Goal: Task Accomplishment & Management: Use online tool/utility

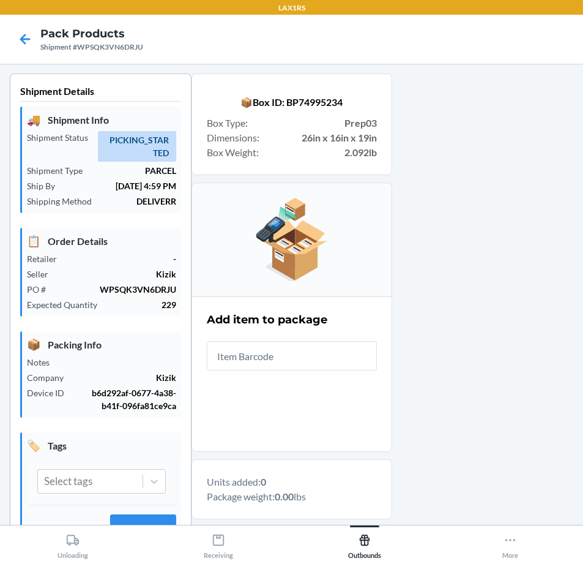
scroll to position [183, 0]
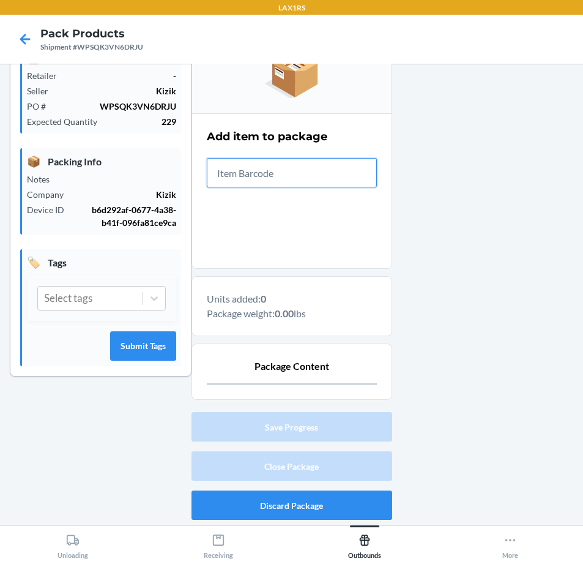
click at [347, 178] on input "text" at bounding box center [292, 172] width 170 height 29
click at [508, 272] on div at bounding box center [483, 207] width 182 height 634
click at [333, 183] on input "text" at bounding box center [292, 172] width 170 height 29
click at [318, 499] on button "Discard Package" at bounding box center [292, 504] width 201 height 29
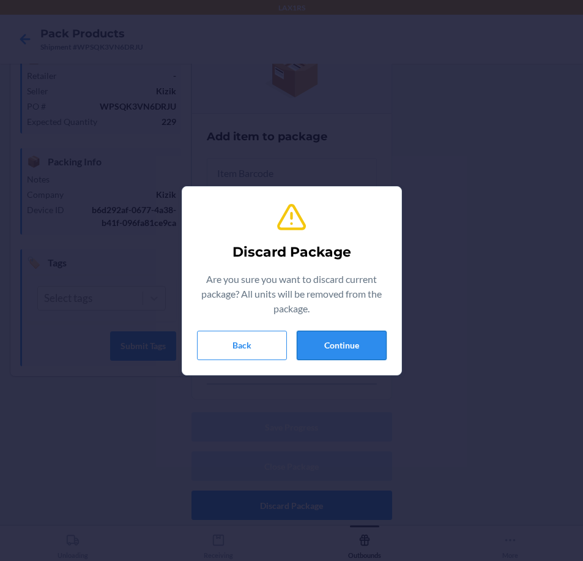
click at [341, 343] on button "Continue" at bounding box center [342, 345] width 90 height 29
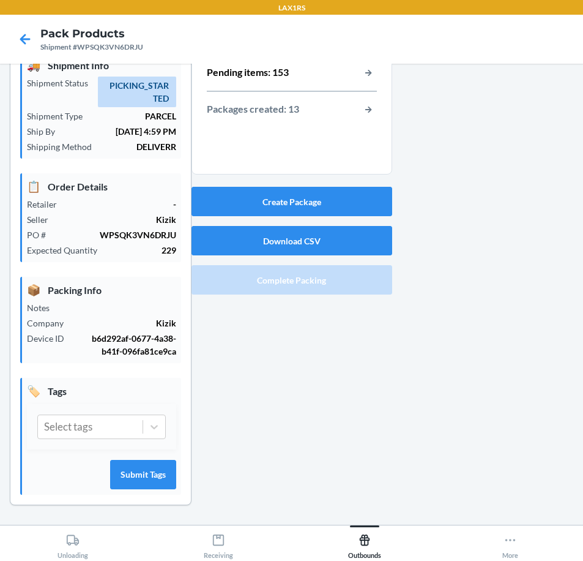
scroll to position [0, 0]
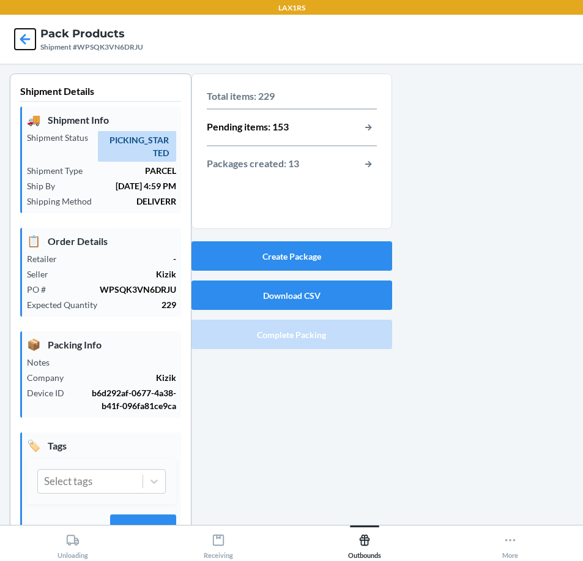
click at [24, 40] on icon at bounding box center [25, 39] width 21 height 21
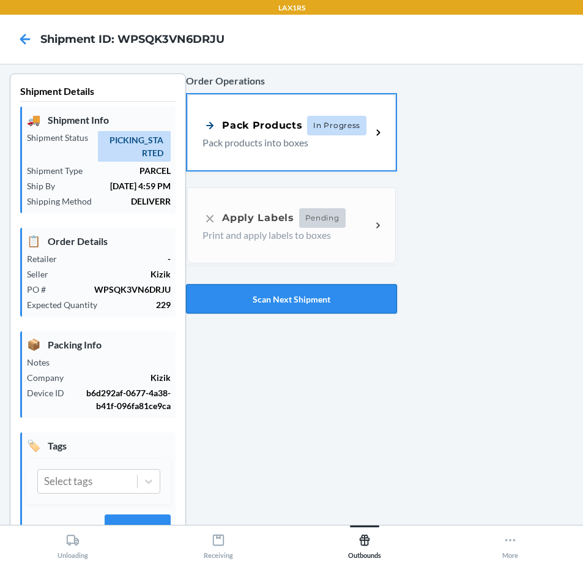
click at [361, 297] on button "Scan Next Shipment" at bounding box center [291, 298] width 211 height 29
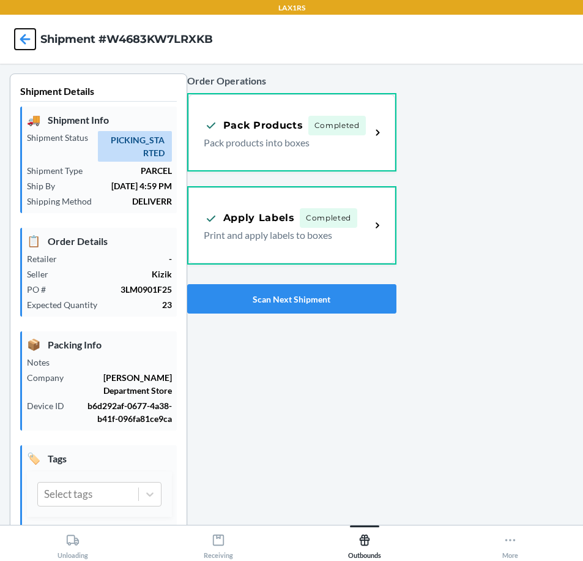
click at [24, 43] on icon at bounding box center [25, 39] width 10 height 10
click at [28, 34] on icon at bounding box center [25, 39] width 21 height 21
click at [300, 302] on button "Scan Next Shipment" at bounding box center [291, 298] width 209 height 29
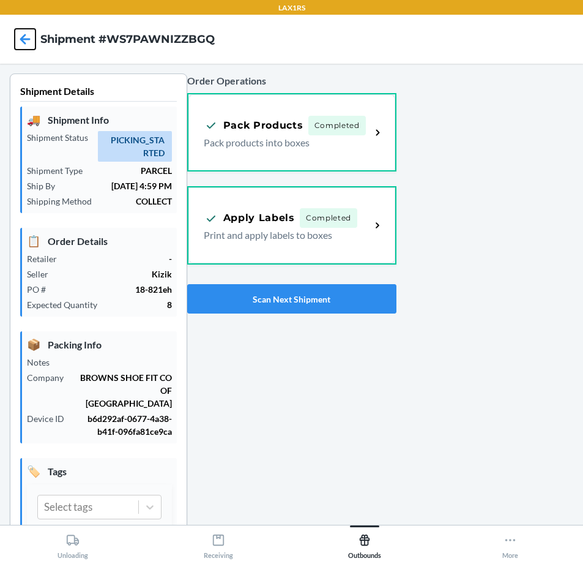
click at [27, 41] on icon at bounding box center [25, 39] width 21 height 21
click at [325, 298] on button "Scan Next Shipment" at bounding box center [291, 298] width 209 height 29
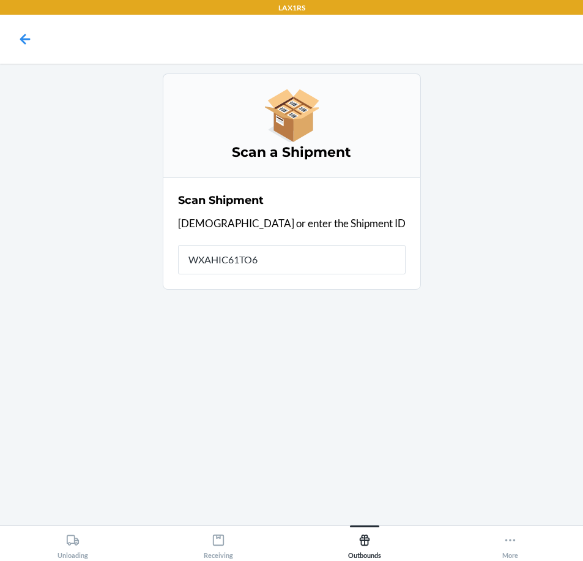
type input "WXAHIC61TO6K"
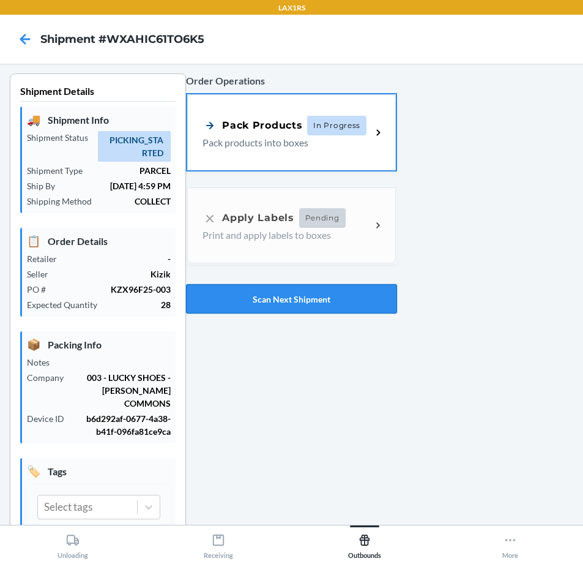
click at [320, 301] on button "Scan Next Shipment" at bounding box center [291, 298] width 211 height 29
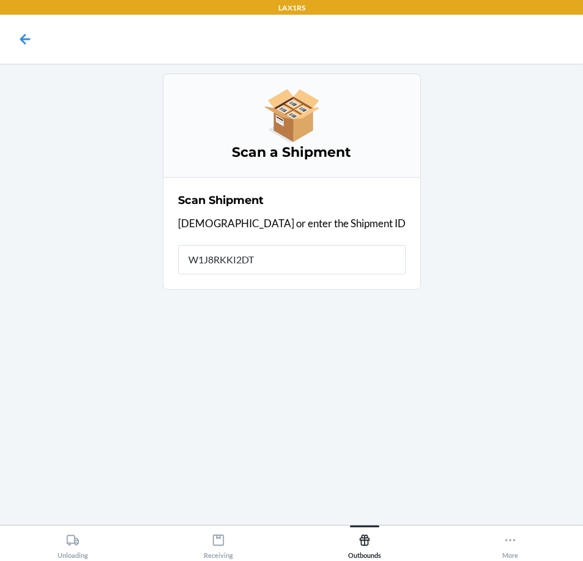
type input "W1J8RKKI2DTT"
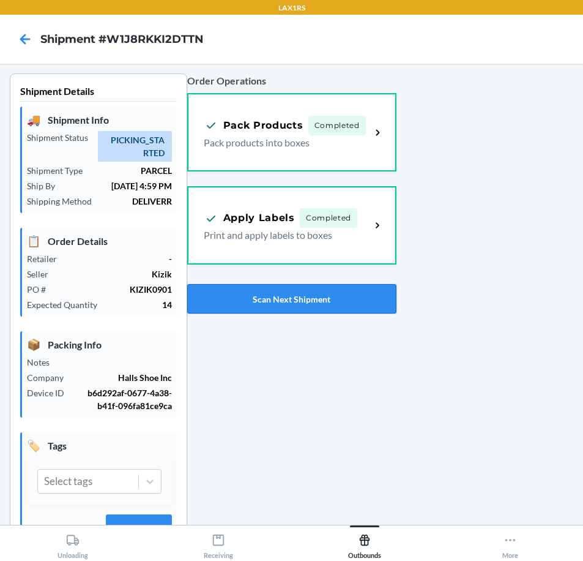
click at [345, 287] on button "Scan Next Shipment" at bounding box center [291, 298] width 209 height 29
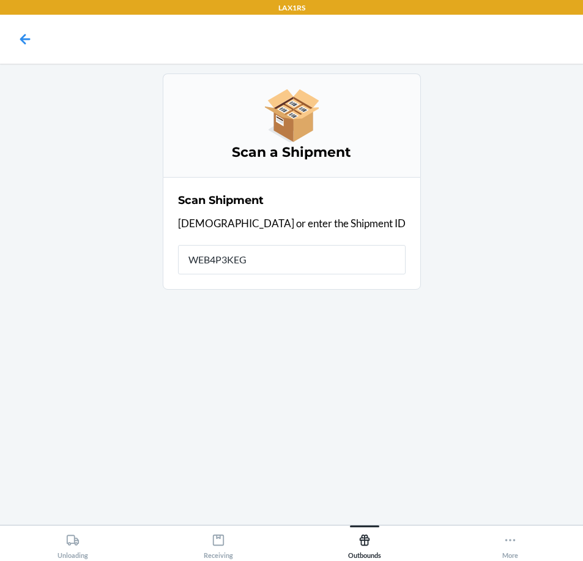
type input "WEB4P3KEGP"
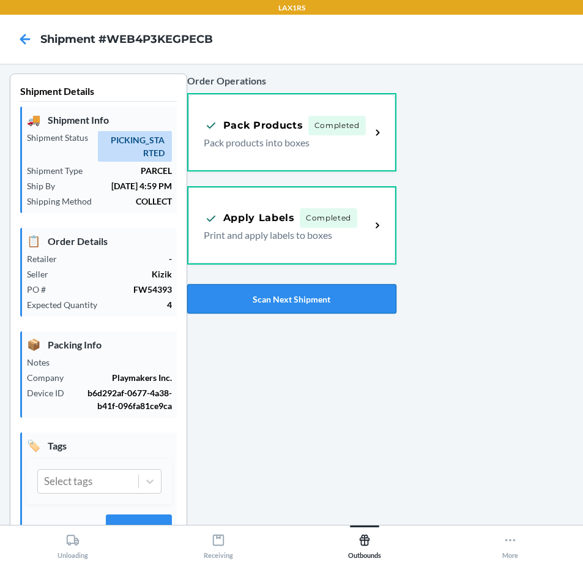
click at [337, 292] on button "Scan Next Shipment" at bounding box center [291, 298] width 209 height 29
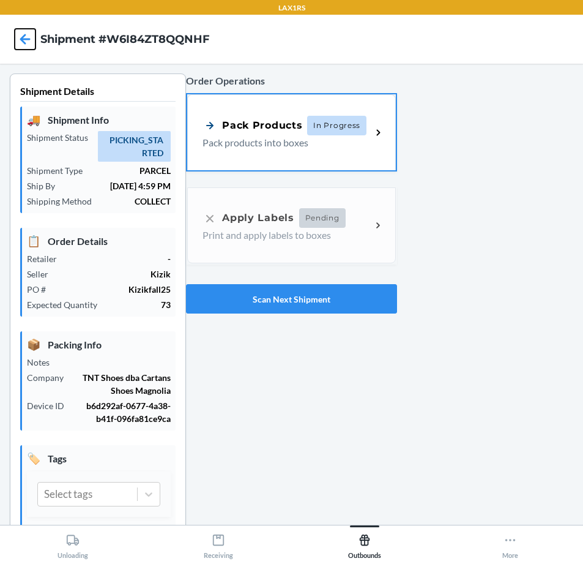
click at [24, 45] on icon at bounding box center [25, 39] width 21 height 21
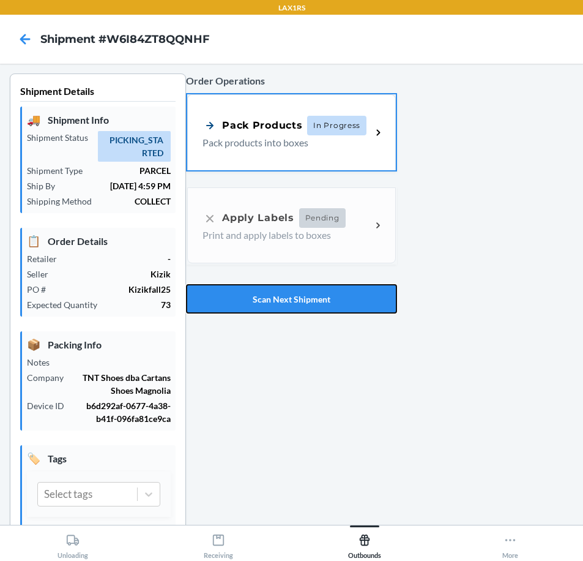
drag, startPoint x: 246, startPoint y: 299, endPoint x: 230, endPoint y: 295, distance: 17.1
click at [245, 299] on button "Scan Next Shipment" at bounding box center [291, 298] width 211 height 29
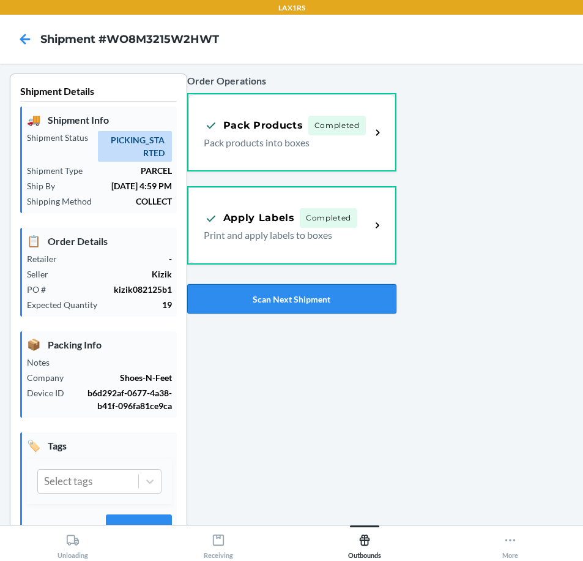
click at [324, 294] on button "Scan Next Shipment" at bounding box center [291, 298] width 209 height 29
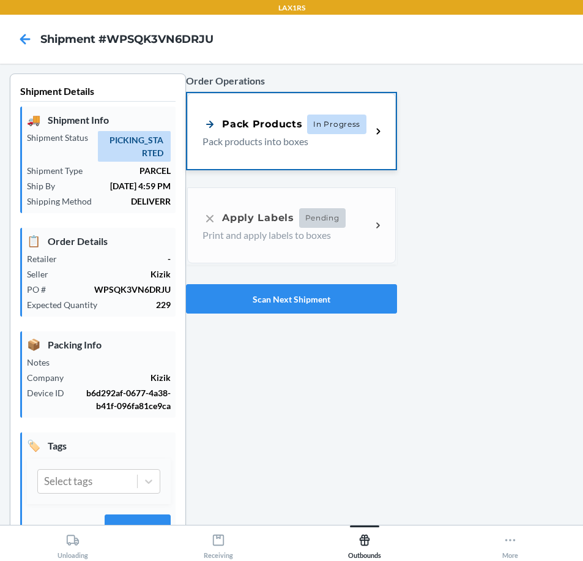
click at [242, 135] on p "Pack products into boxes" at bounding box center [282, 141] width 159 height 15
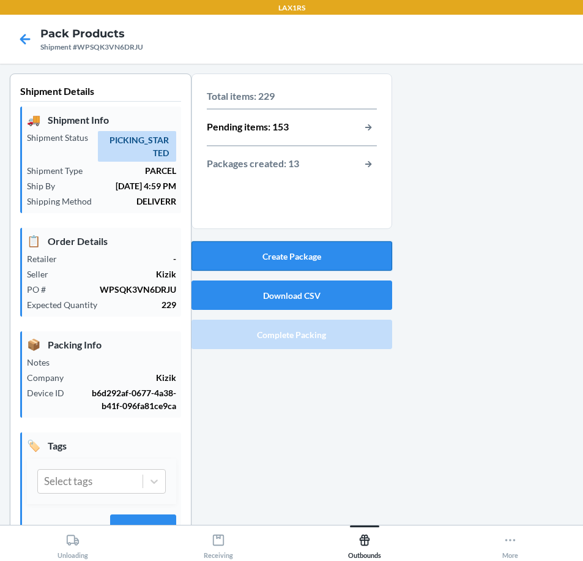
click at [275, 256] on button "Create Package" at bounding box center [292, 255] width 201 height 29
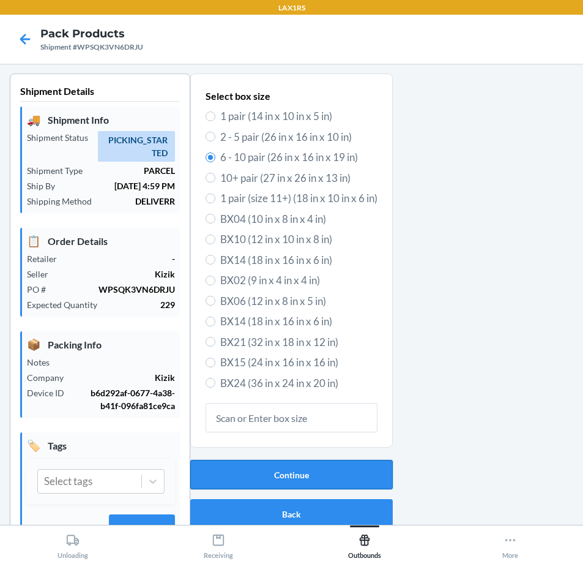
click at [299, 466] on button "Continue" at bounding box center [291, 474] width 203 height 29
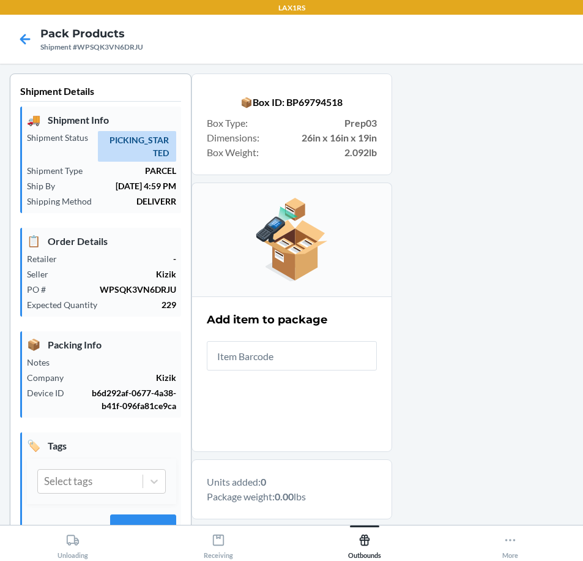
click at [295, 351] on input "text" at bounding box center [292, 355] width 170 height 29
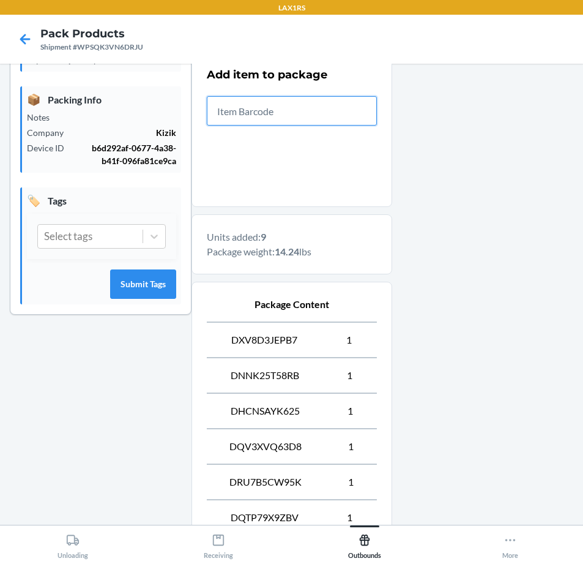
scroll to position [490, 0]
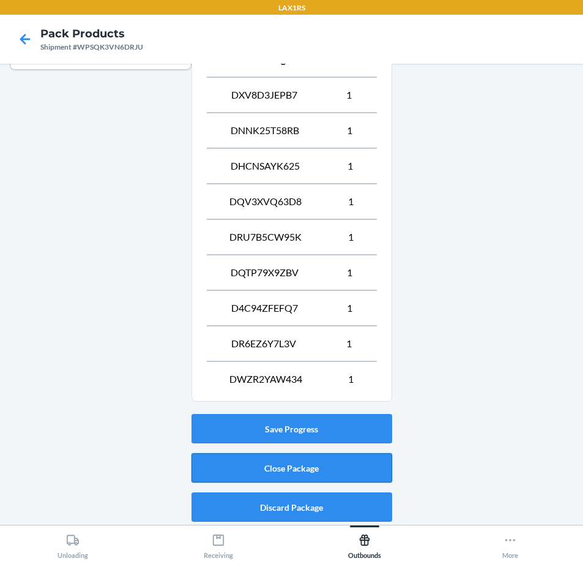
click at [345, 468] on button "Close Package" at bounding box center [292, 467] width 201 height 29
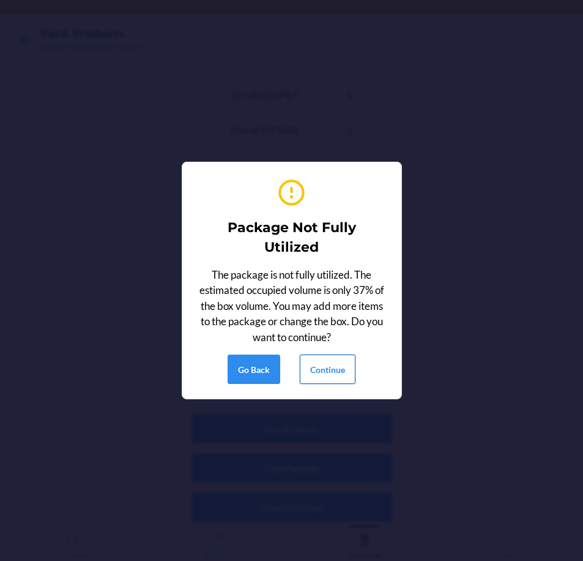
click at [343, 369] on button "Continue" at bounding box center [328, 368] width 56 height 29
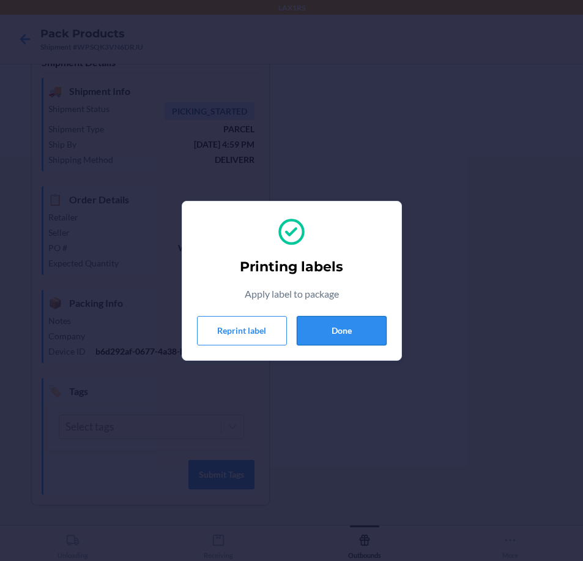
click at [348, 326] on button "Done" at bounding box center [342, 330] width 90 height 29
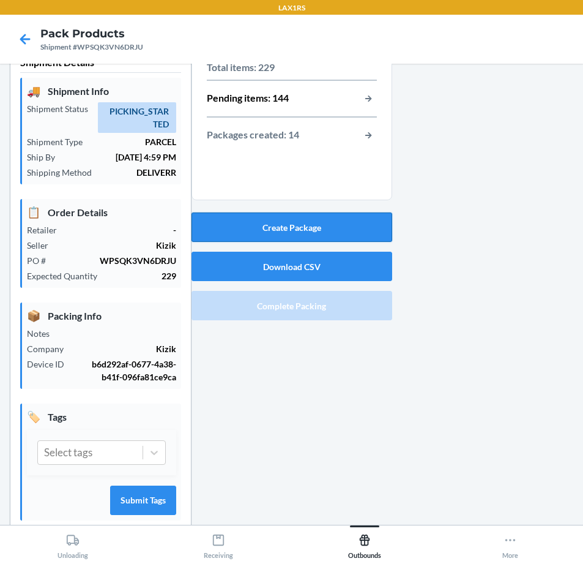
click at [313, 226] on button "Create Package" at bounding box center [292, 226] width 201 height 29
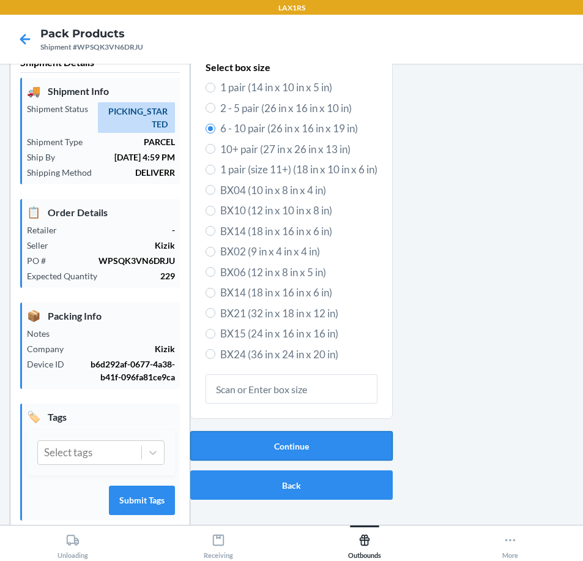
click at [318, 444] on button "Continue" at bounding box center [291, 445] width 203 height 29
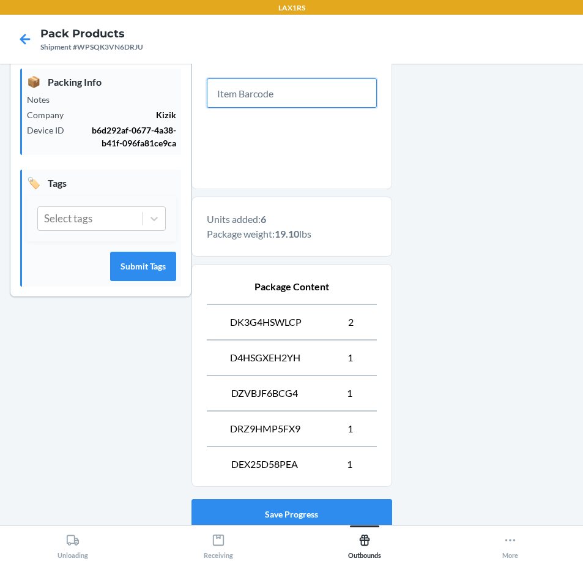
scroll to position [350, 0]
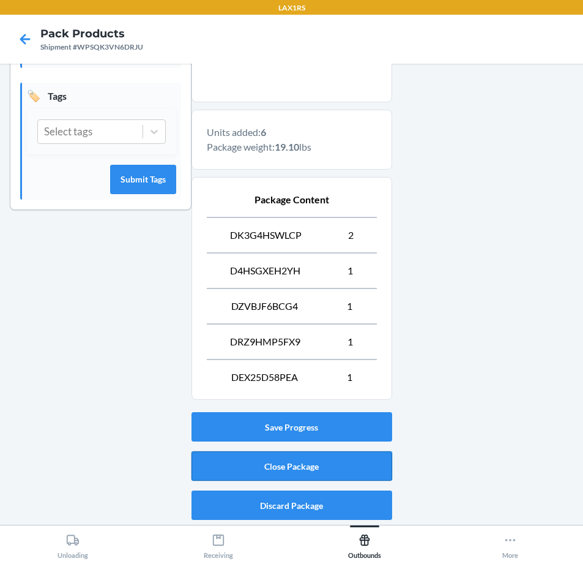
click at [328, 469] on button "Close Package" at bounding box center [292, 465] width 201 height 29
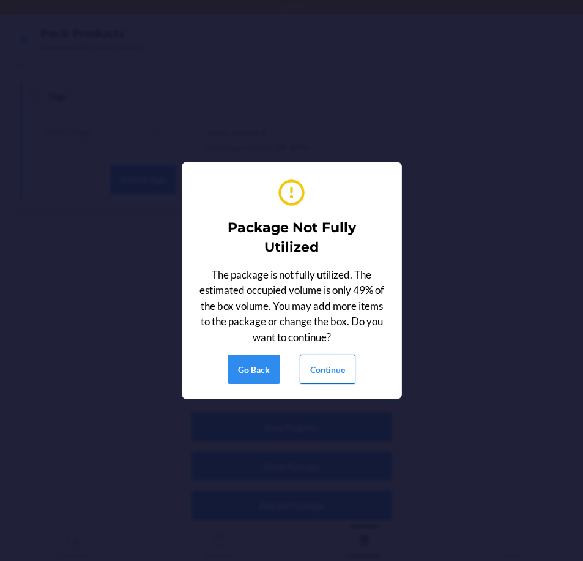
click at [318, 364] on button "Continue" at bounding box center [328, 368] width 56 height 29
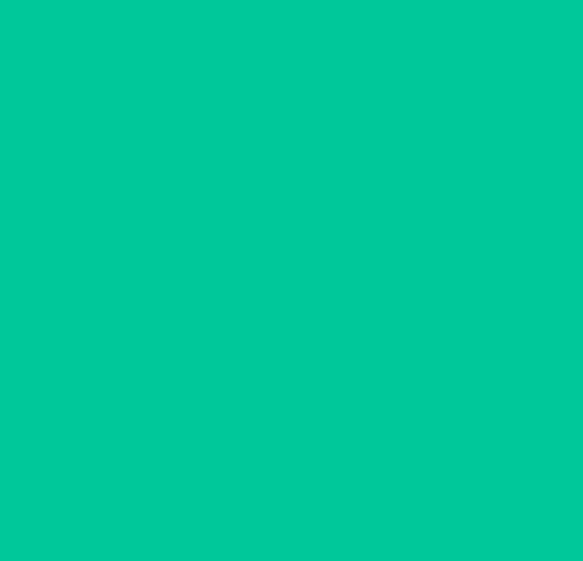
scroll to position [29, 0]
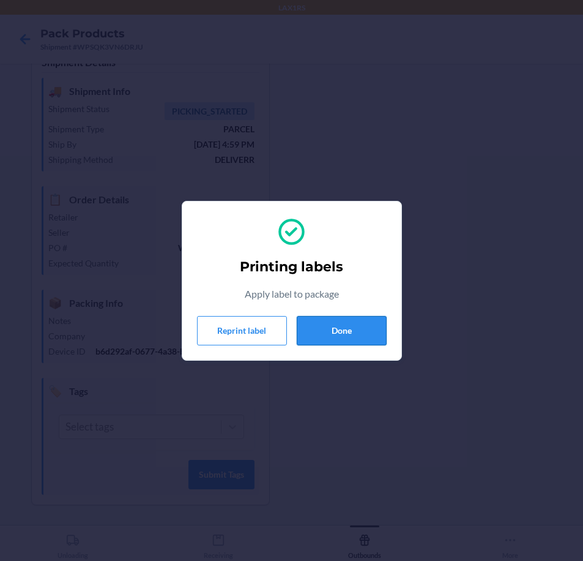
click at [335, 330] on button "Done" at bounding box center [342, 330] width 90 height 29
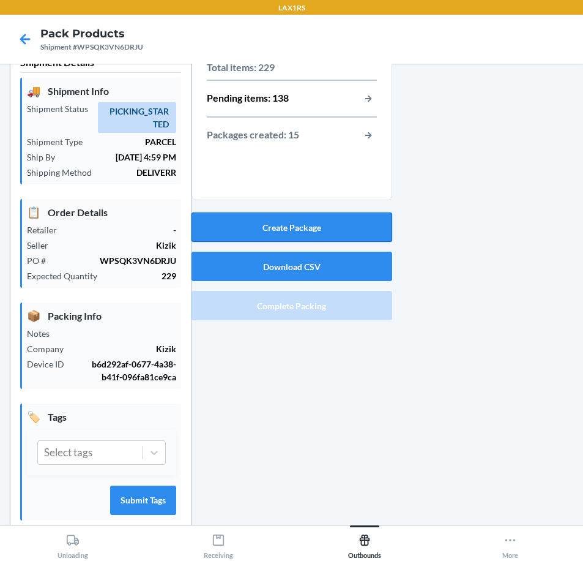
click at [317, 230] on button "Create Package" at bounding box center [292, 226] width 201 height 29
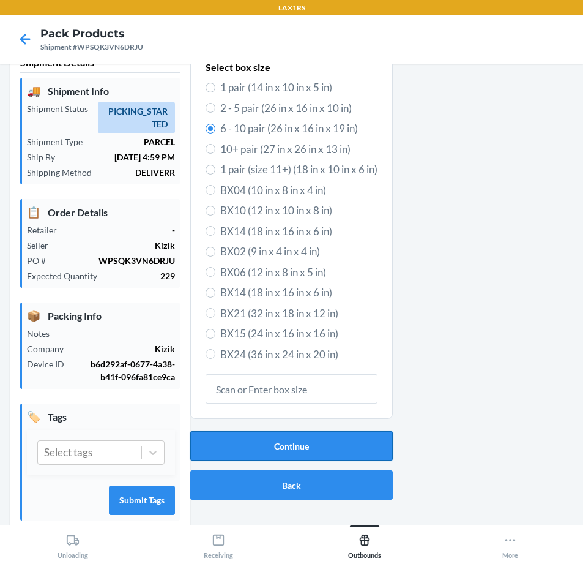
click at [362, 436] on button "Continue" at bounding box center [291, 445] width 203 height 29
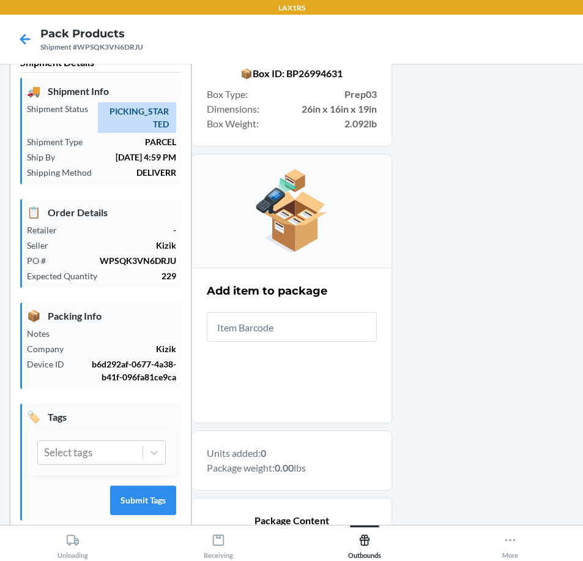
click at [312, 329] on input "text" at bounding box center [292, 326] width 170 height 29
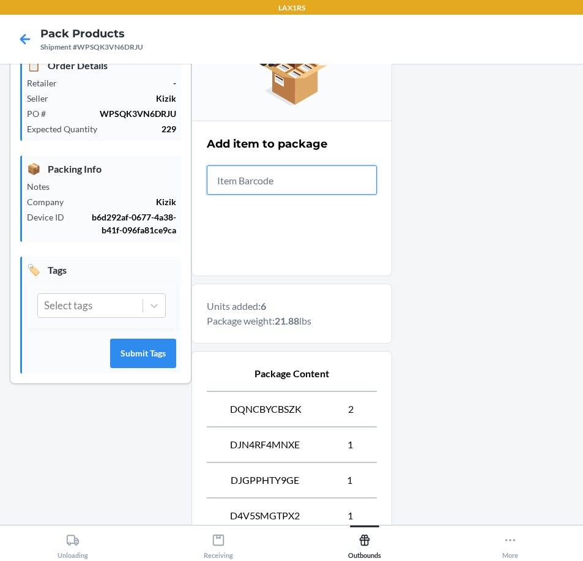
scroll to position [350, 0]
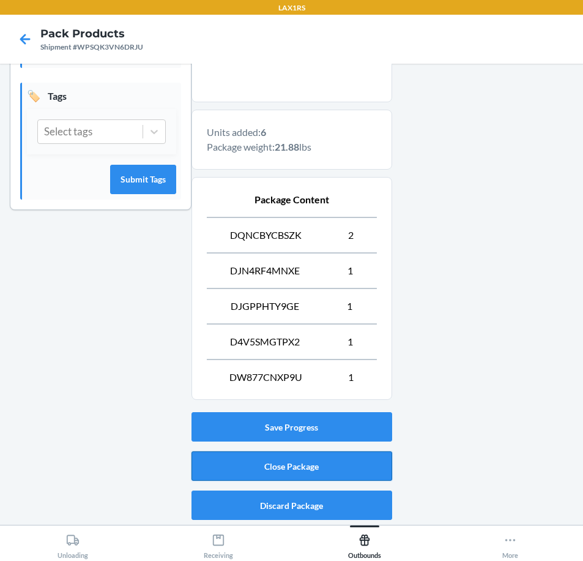
click at [315, 470] on button "Close Package" at bounding box center [292, 465] width 201 height 29
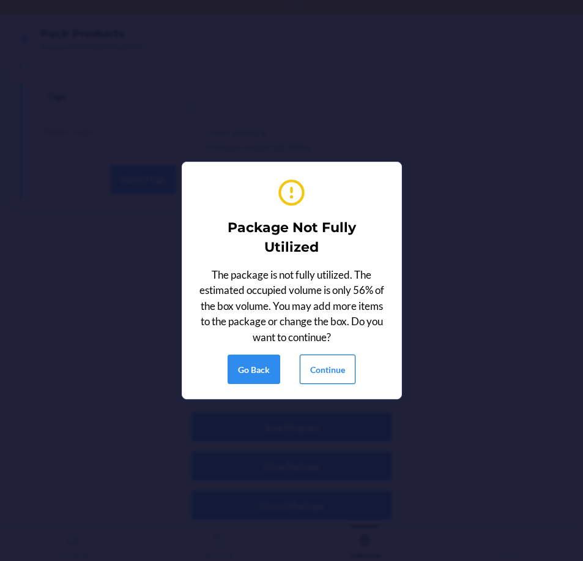
click at [332, 374] on button "Continue" at bounding box center [328, 368] width 56 height 29
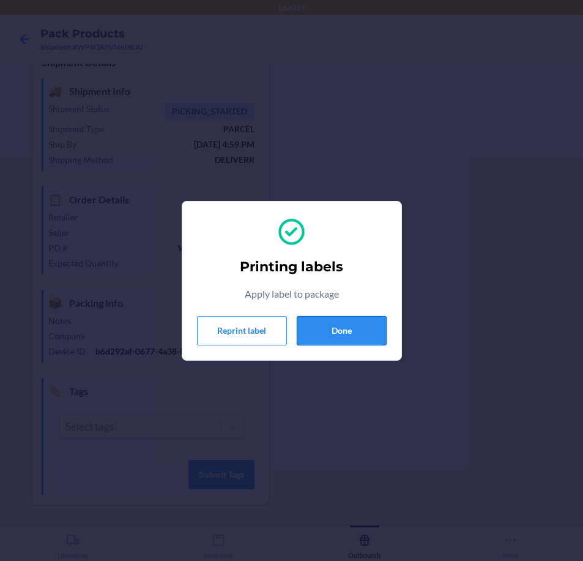
click at [351, 332] on button "Done" at bounding box center [342, 330] width 90 height 29
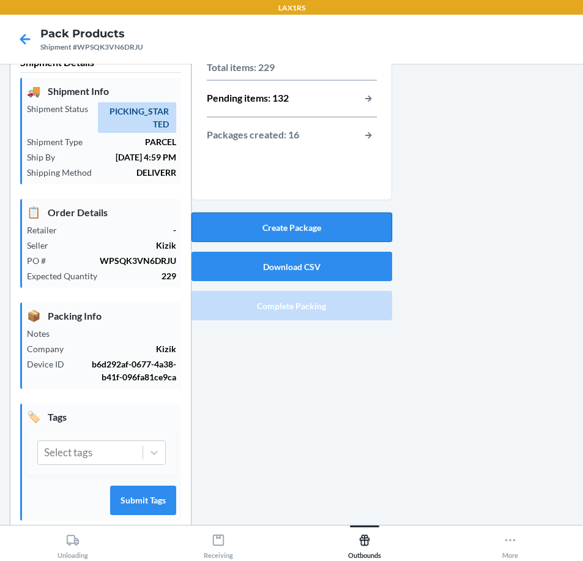
click at [375, 221] on button "Create Package" at bounding box center [292, 226] width 201 height 29
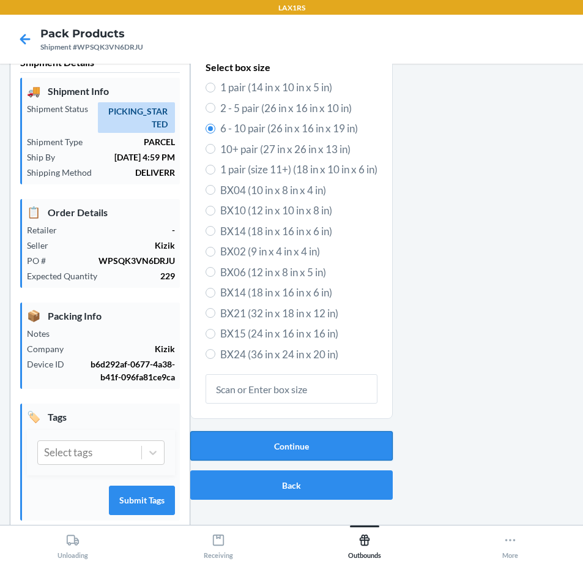
click at [348, 454] on button "Continue" at bounding box center [291, 445] width 203 height 29
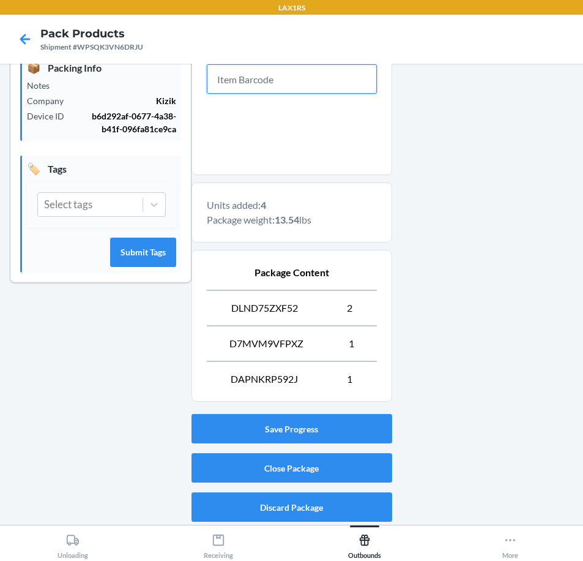
scroll to position [279, 0]
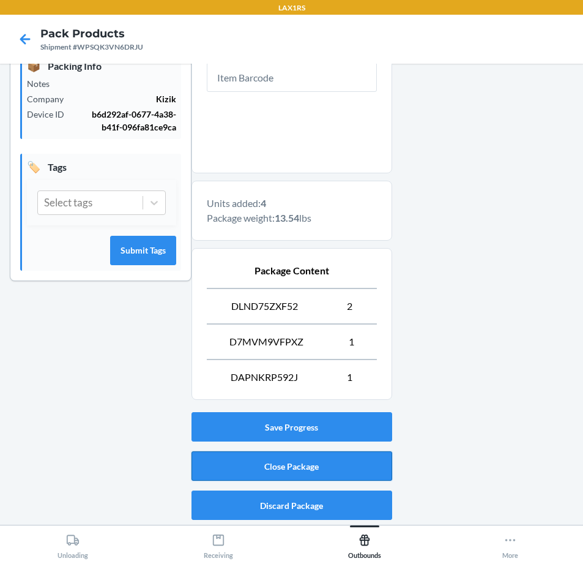
click at [294, 463] on button "Close Package" at bounding box center [292, 465] width 201 height 29
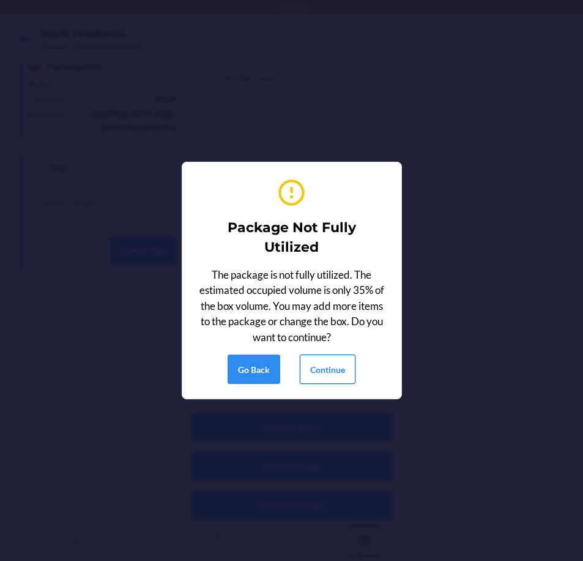
click at [347, 370] on button "Continue" at bounding box center [328, 368] width 56 height 29
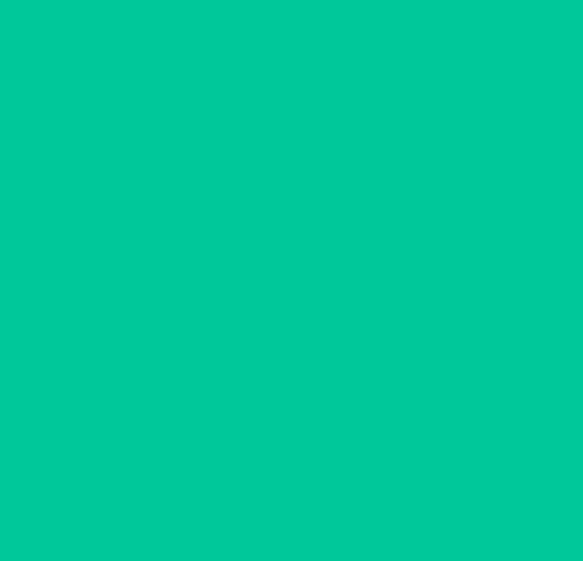
scroll to position [29, 0]
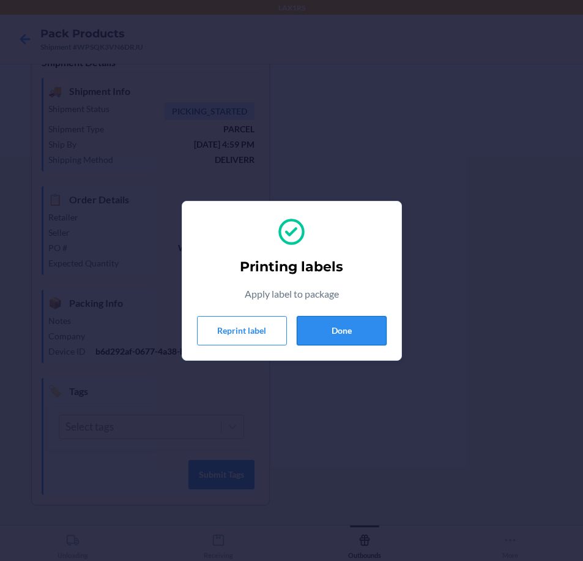
click at [369, 332] on button "Done" at bounding box center [342, 330] width 90 height 29
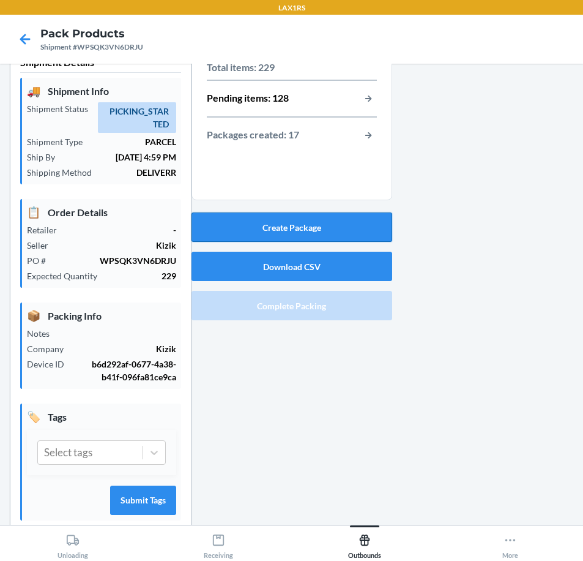
click at [310, 227] on button "Create Package" at bounding box center [292, 226] width 201 height 29
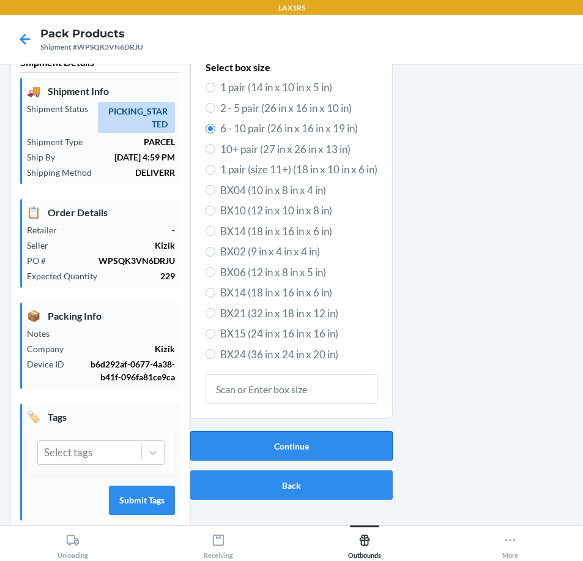
click at [317, 439] on button "Continue" at bounding box center [291, 445] width 203 height 29
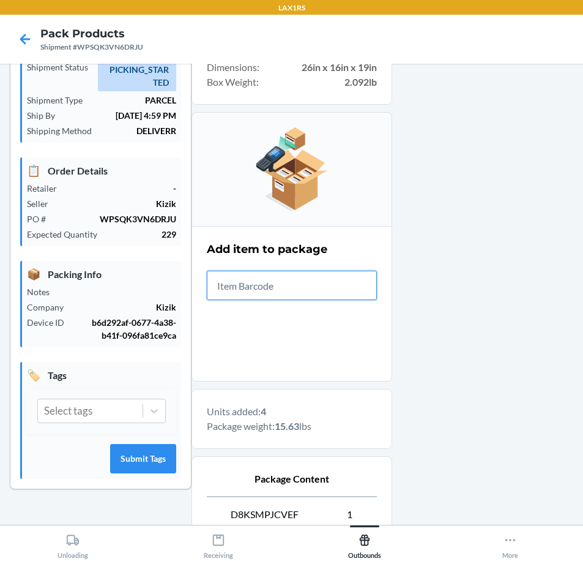
scroll to position [314, 0]
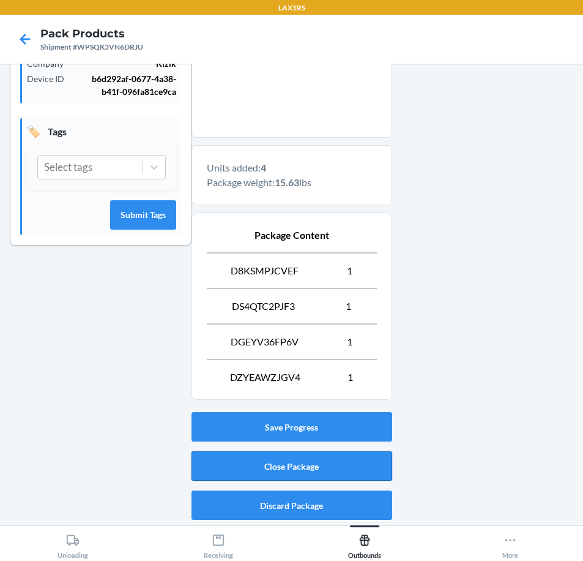
click at [325, 467] on button "Close Package" at bounding box center [292, 465] width 201 height 29
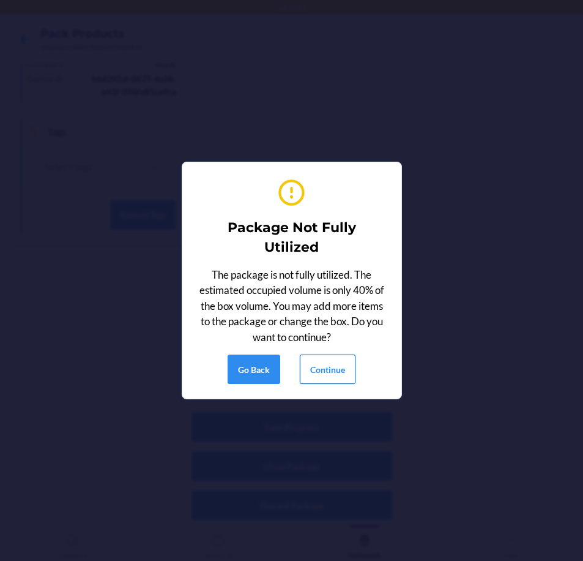
click at [336, 372] on button "Continue" at bounding box center [328, 368] width 56 height 29
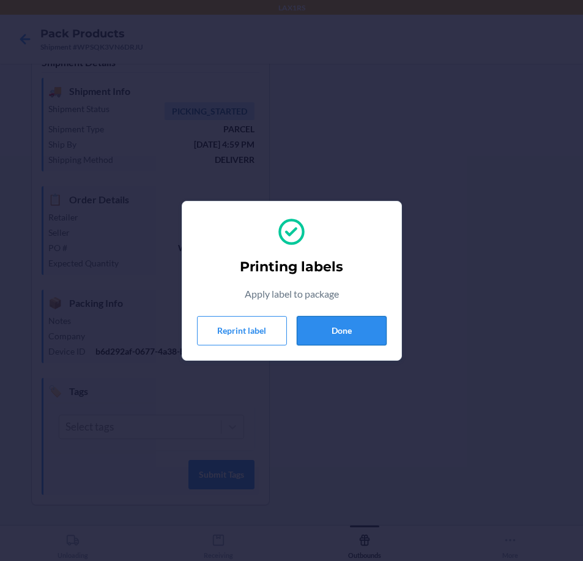
click at [332, 335] on button "Done" at bounding box center [342, 330] width 90 height 29
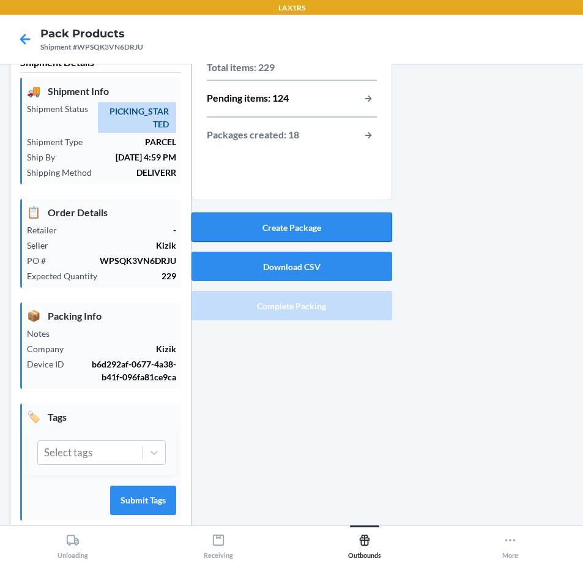
click at [326, 227] on button "Create Package" at bounding box center [292, 226] width 201 height 29
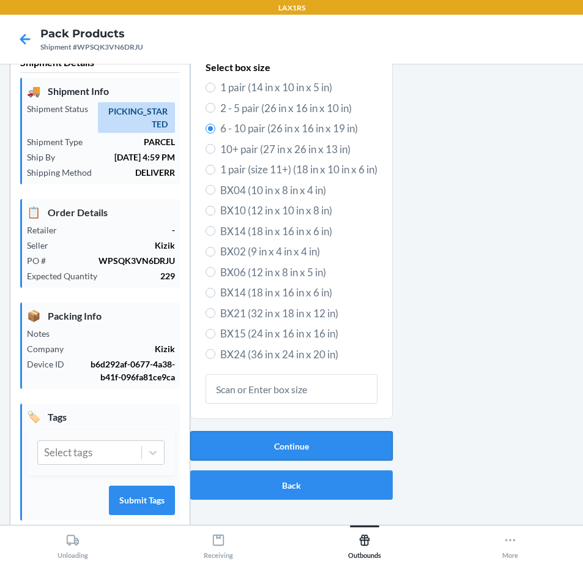
click at [334, 438] on button "Continue" at bounding box center [291, 445] width 203 height 29
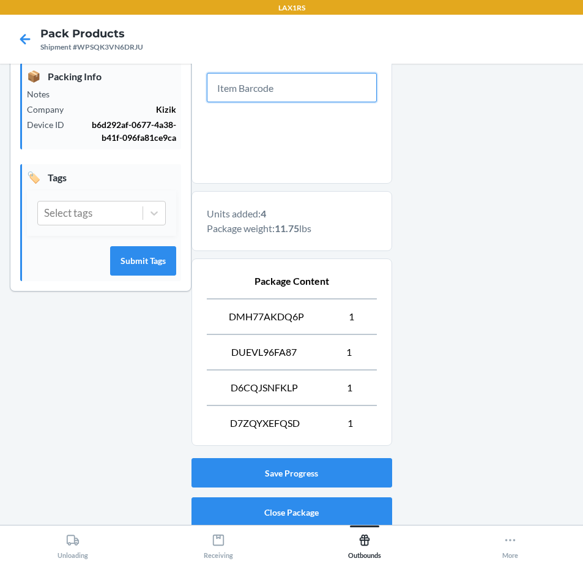
scroll to position [314, 0]
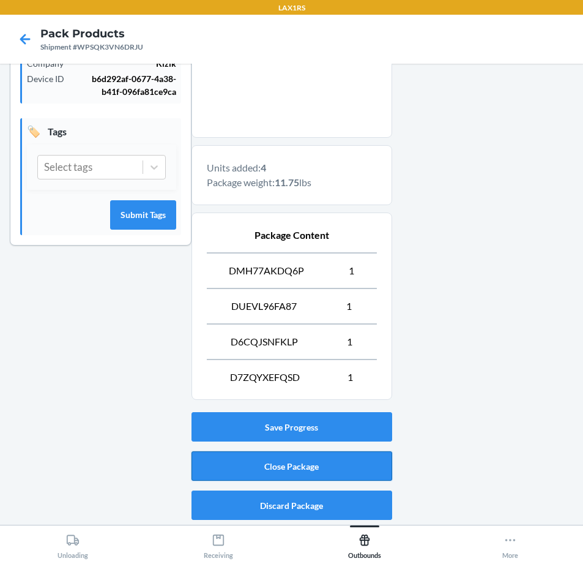
click at [343, 471] on button "Close Package" at bounding box center [292, 465] width 201 height 29
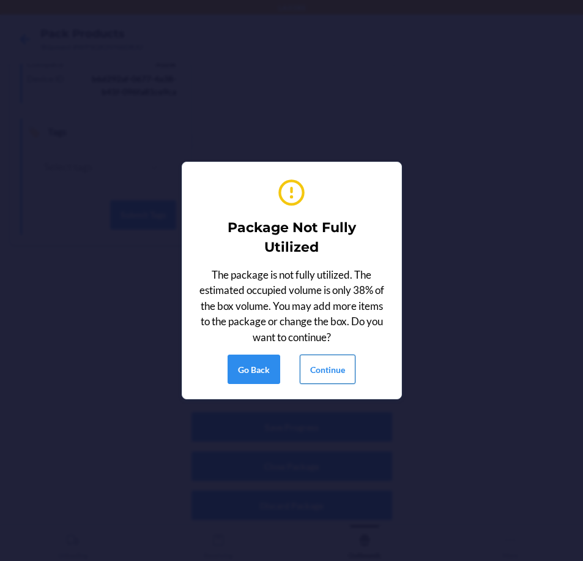
click at [342, 380] on button "Continue" at bounding box center [328, 368] width 56 height 29
click at [342, 366] on button "Continue" at bounding box center [328, 368] width 56 height 29
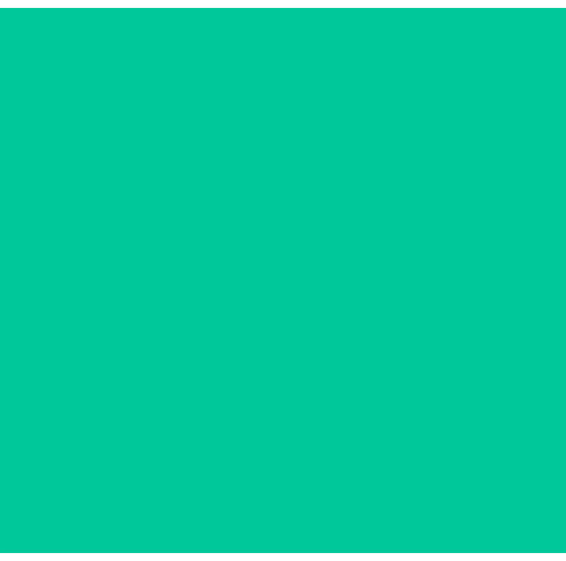
scroll to position [29, 0]
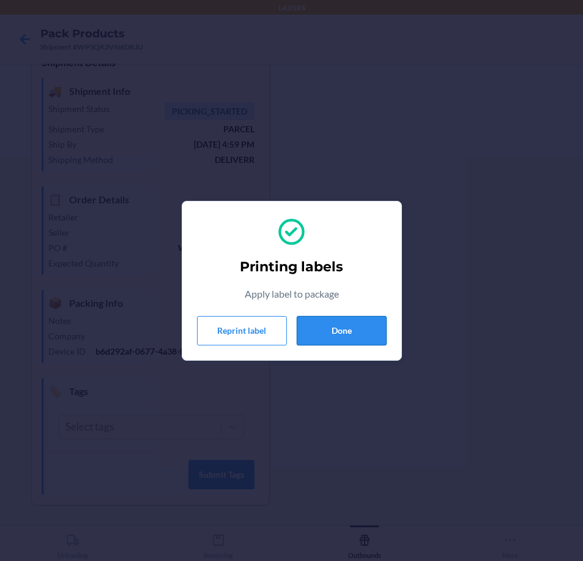
click at [345, 328] on button "Done" at bounding box center [342, 330] width 90 height 29
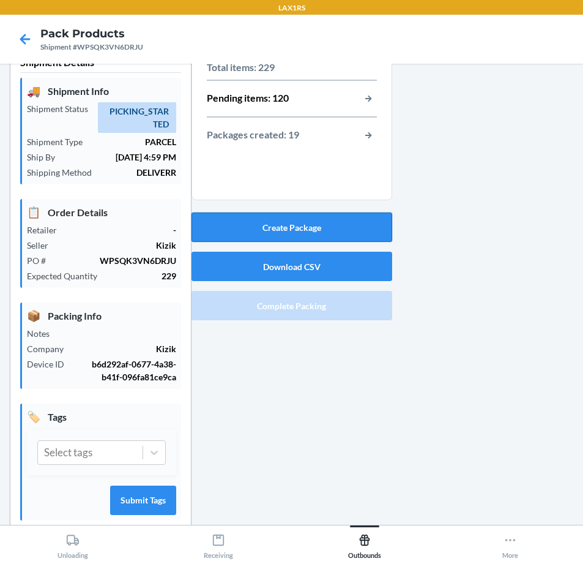
click at [345, 224] on button "Create Package" at bounding box center [292, 226] width 201 height 29
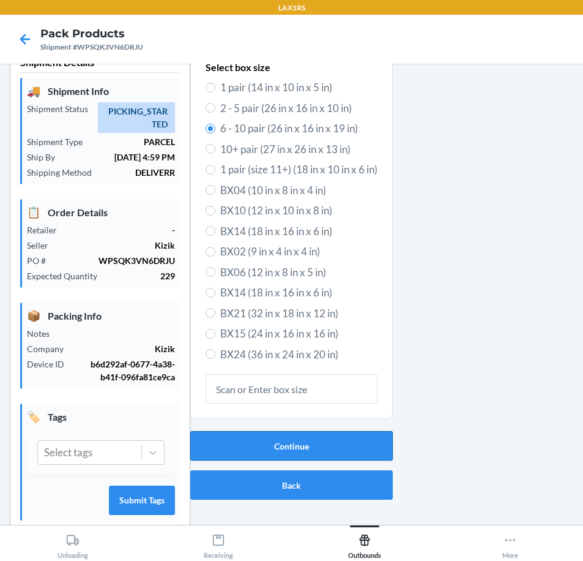
click at [322, 444] on button "Continue" at bounding box center [291, 445] width 203 height 29
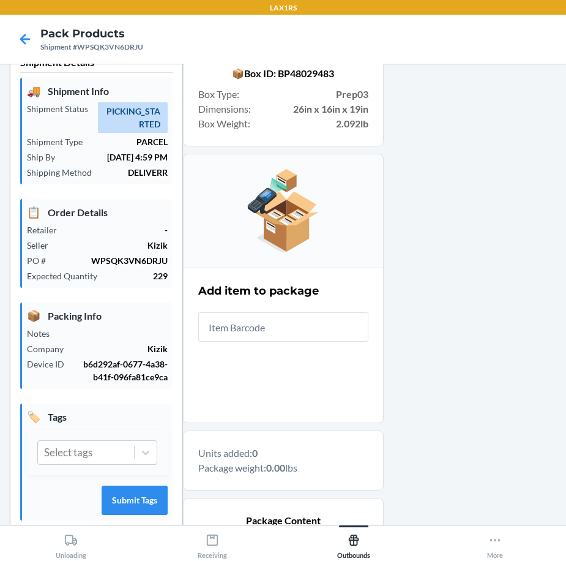
drag, startPoint x: 440, startPoint y: 193, endPoint x: 323, endPoint y: 340, distance: 187.3
click at [439, 199] on div at bounding box center [470, 362] width 173 height 634
click at [307, 322] on input "text" at bounding box center [283, 326] width 170 height 29
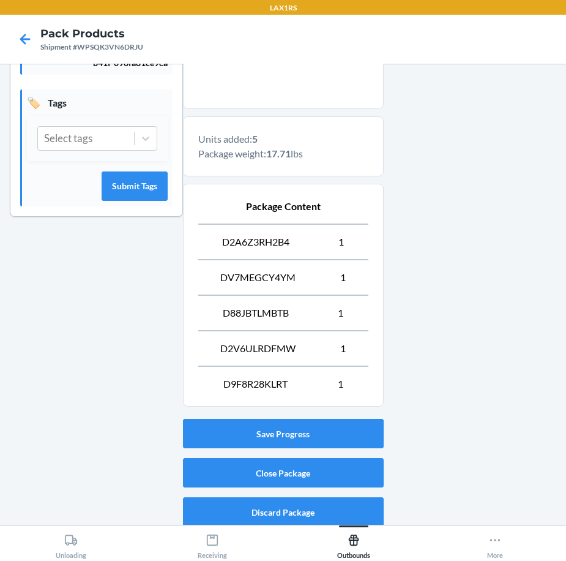
scroll to position [350, 0]
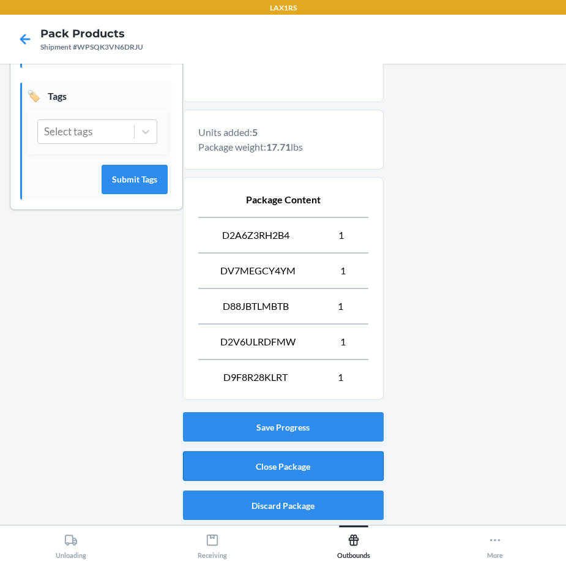
click at [325, 470] on button "Close Package" at bounding box center [283, 465] width 201 height 29
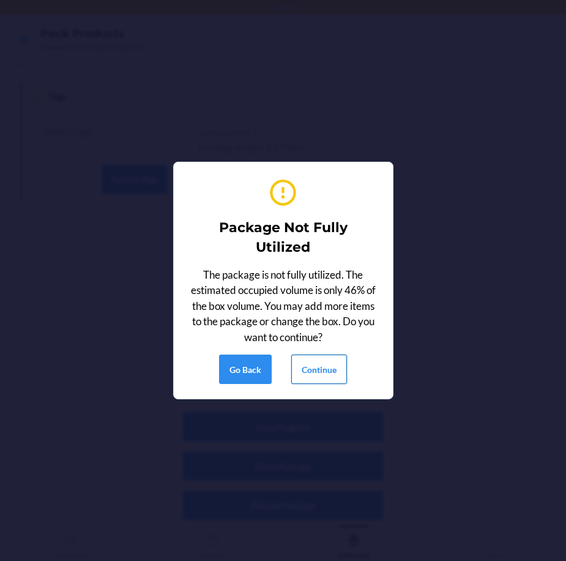
click at [320, 359] on button "Continue" at bounding box center [319, 368] width 56 height 29
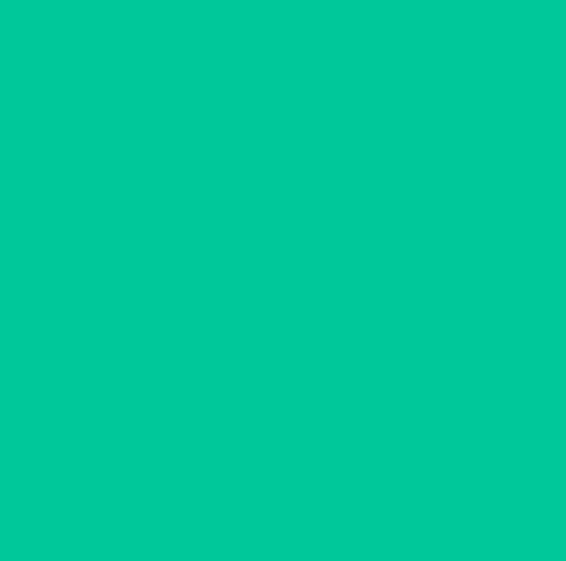
scroll to position [29, 0]
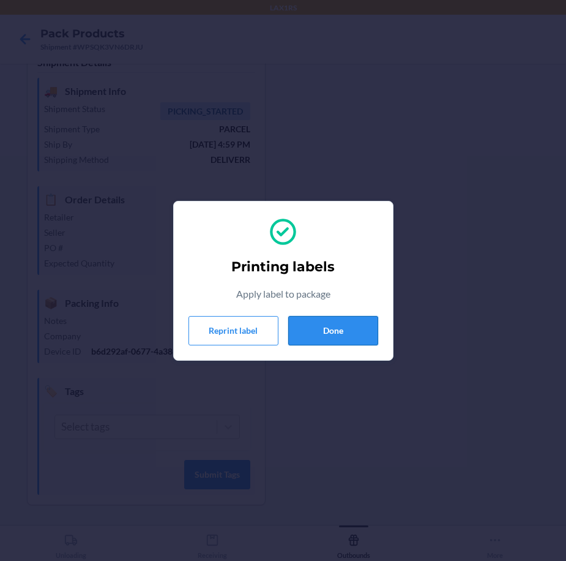
click at [349, 339] on button "Done" at bounding box center [333, 330] width 90 height 29
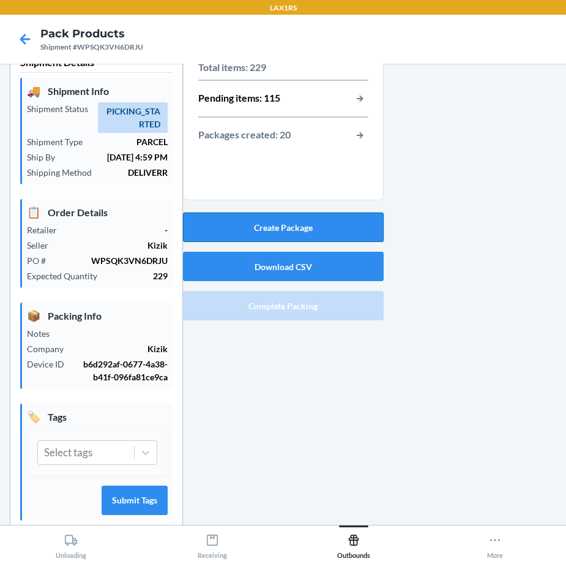
click at [320, 222] on button "Create Package" at bounding box center [283, 226] width 201 height 29
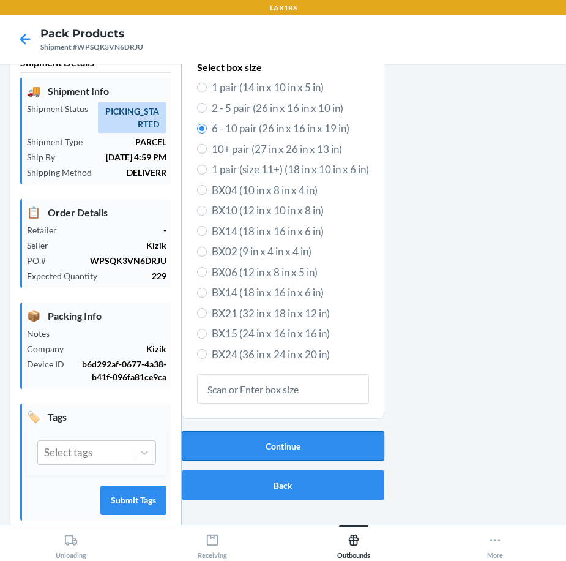
click at [335, 444] on button "Continue" at bounding box center [283, 445] width 203 height 29
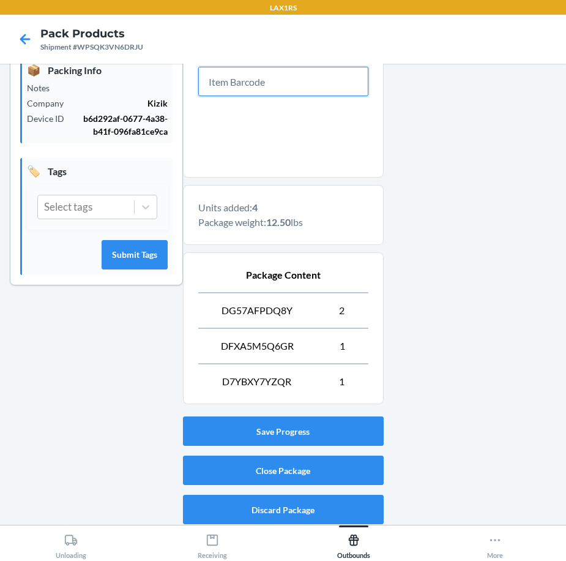
scroll to position [279, 0]
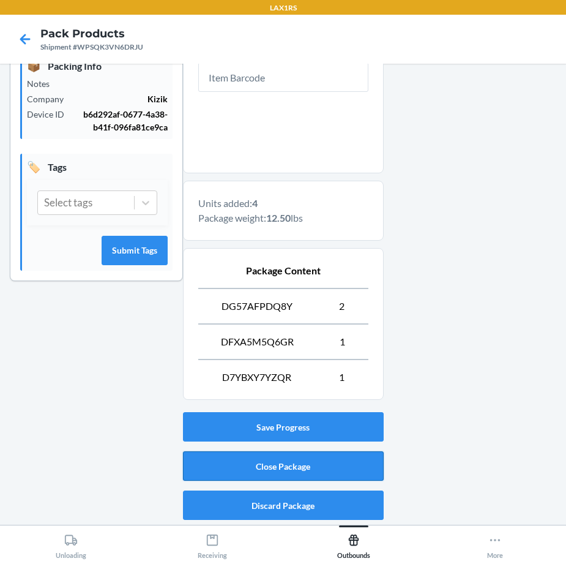
click at [316, 465] on button "Close Package" at bounding box center [283, 465] width 201 height 29
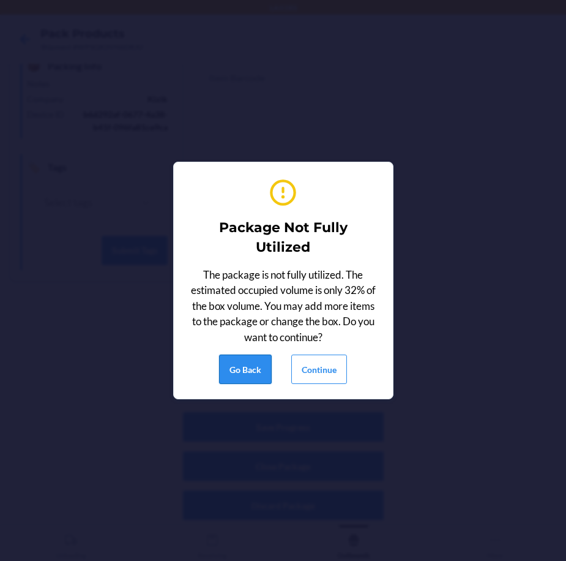
click at [261, 370] on button "Go Back" at bounding box center [245, 368] width 53 height 29
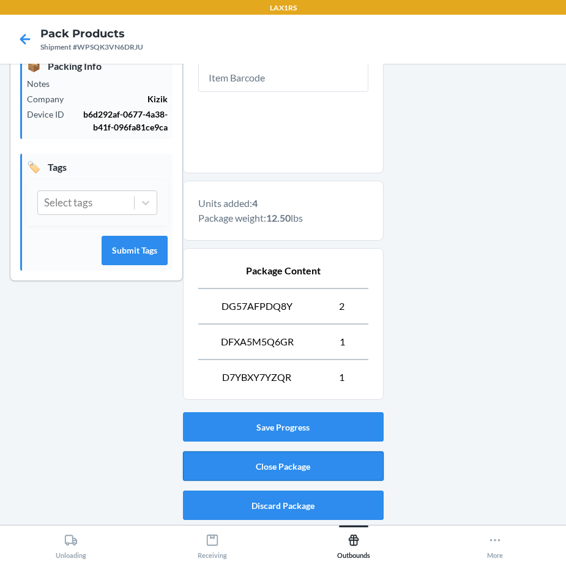
click at [311, 462] on button "Close Package" at bounding box center [283, 465] width 201 height 29
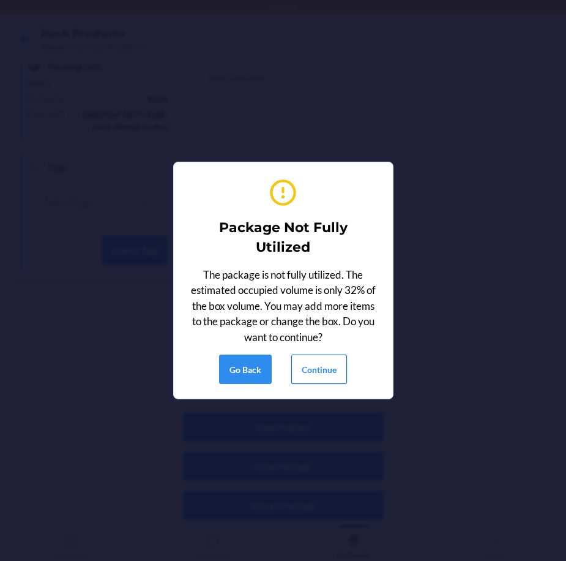
click at [320, 376] on button "Continue" at bounding box center [319, 368] width 56 height 29
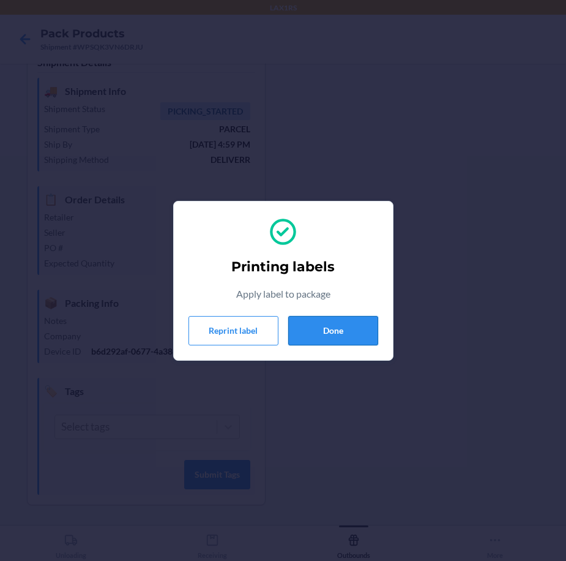
click at [326, 338] on button "Done" at bounding box center [333, 330] width 90 height 29
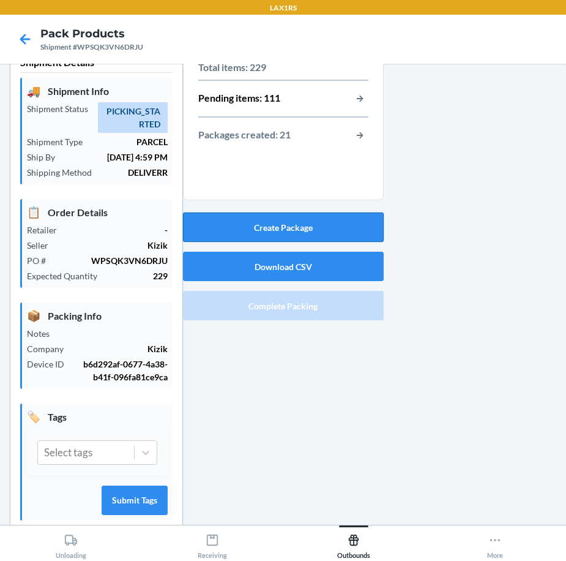
click at [353, 234] on button "Create Package" at bounding box center [283, 226] width 201 height 29
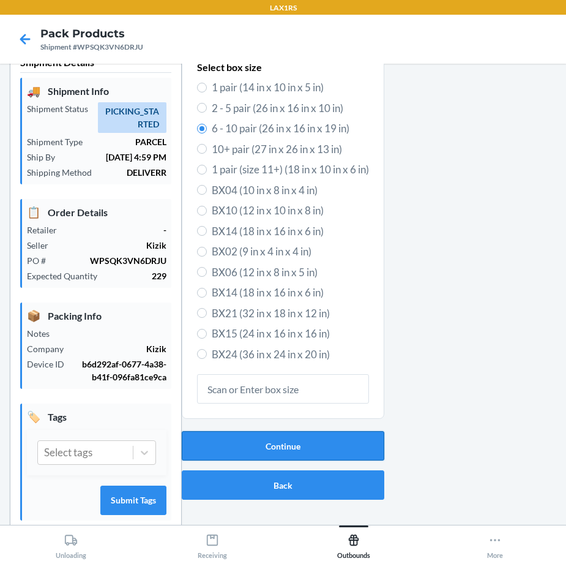
click at [334, 451] on button "Continue" at bounding box center [283, 445] width 203 height 29
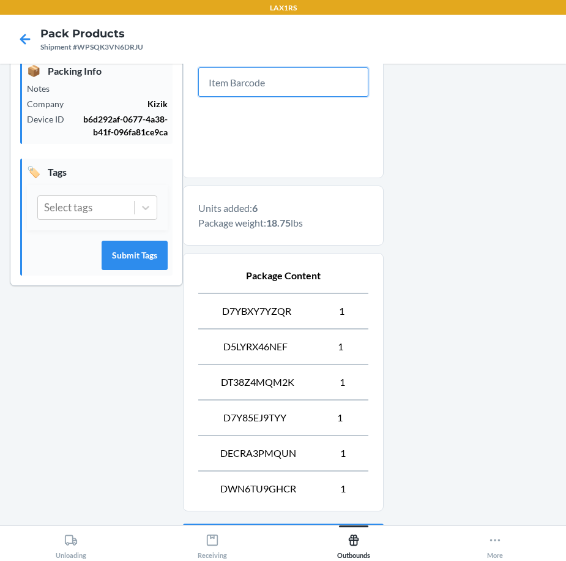
scroll to position [385, 0]
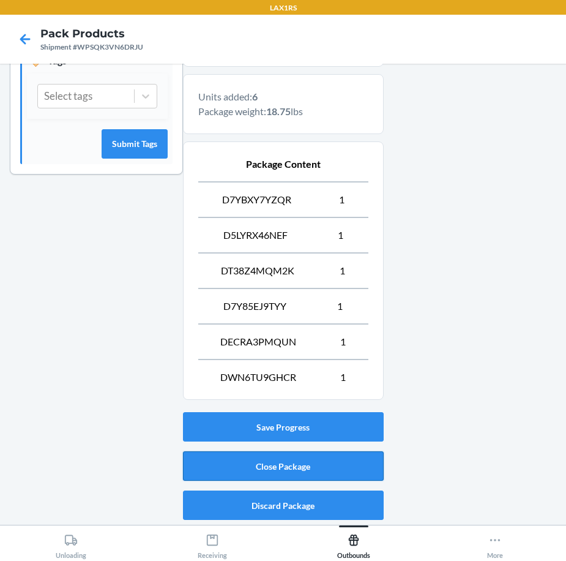
click at [376, 474] on button "Close Package" at bounding box center [283, 465] width 201 height 29
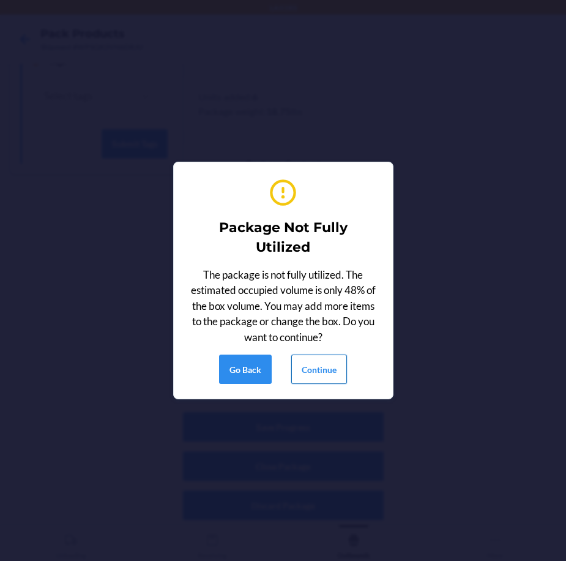
click at [311, 364] on button "Continue" at bounding box center [319, 368] width 56 height 29
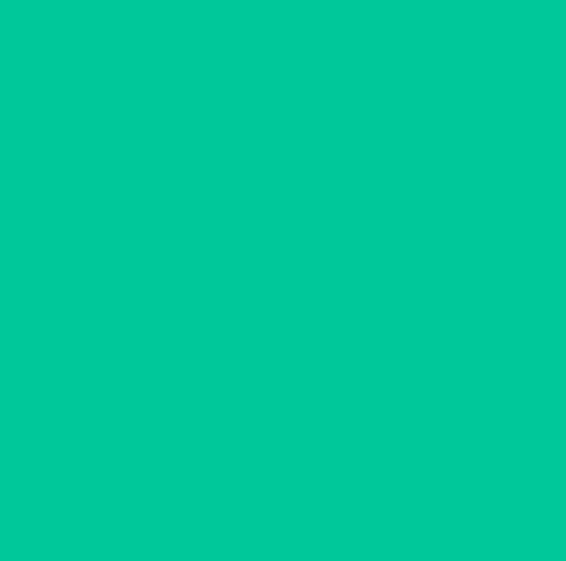
scroll to position [29, 0]
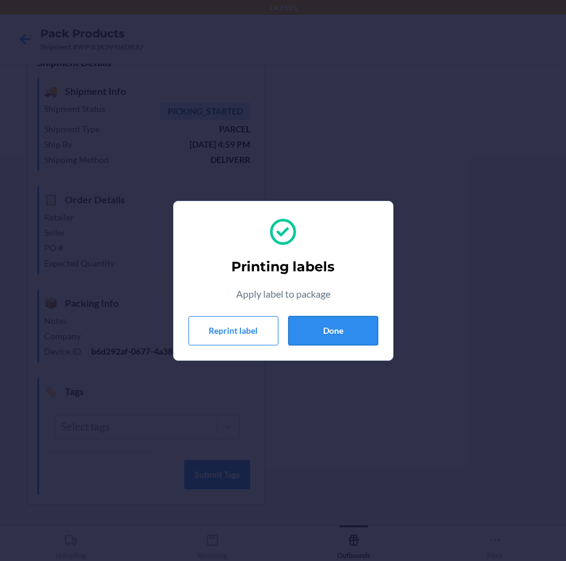
click at [358, 332] on button "Done" at bounding box center [333, 330] width 90 height 29
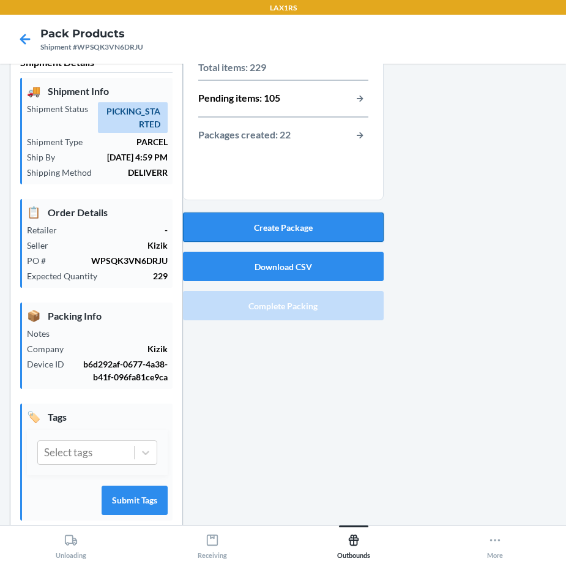
click at [342, 224] on button "Create Package" at bounding box center [283, 226] width 201 height 29
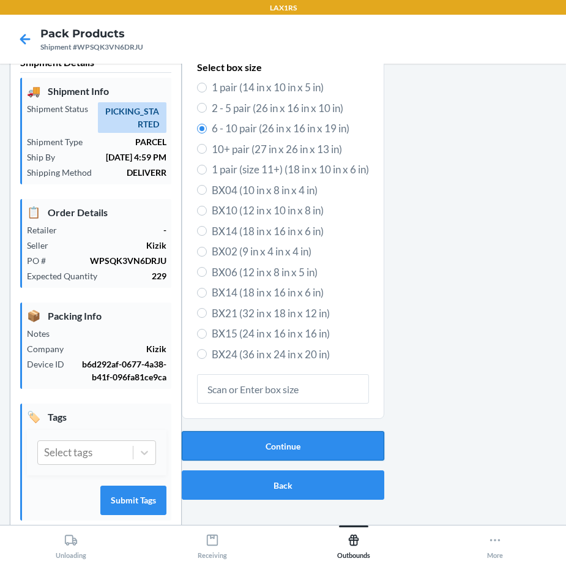
click at [354, 438] on button "Continue" at bounding box center [283, 445] width 203 height 29
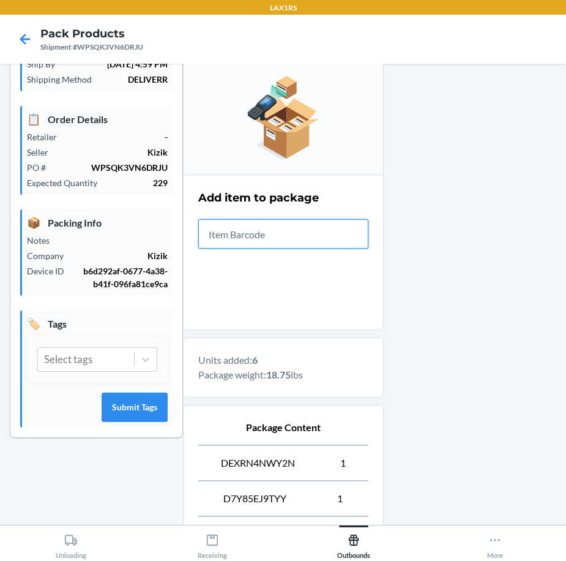
scroll to position [385, 0]
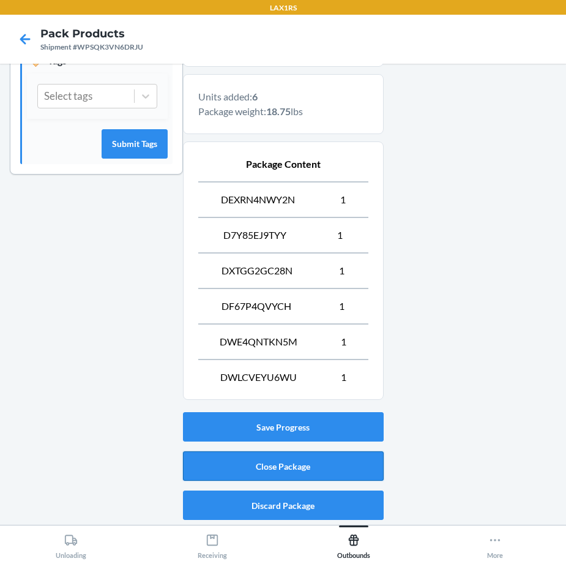
click at [293, 459] on button "Close Package" at bounding box center [283, 465] width 201 height 29
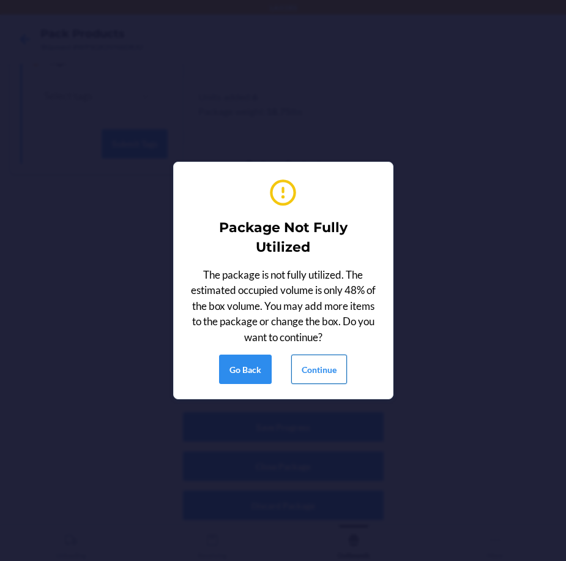
click at [318, 365] on button "Continue" at bounding box center [319, 368] width 56 height 29
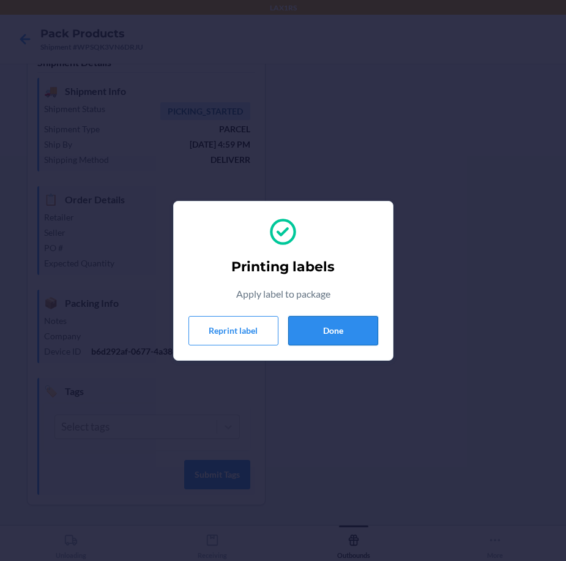
click at [351, 334] on button "Done" at bounding box center [333, 330] width 90 height 29
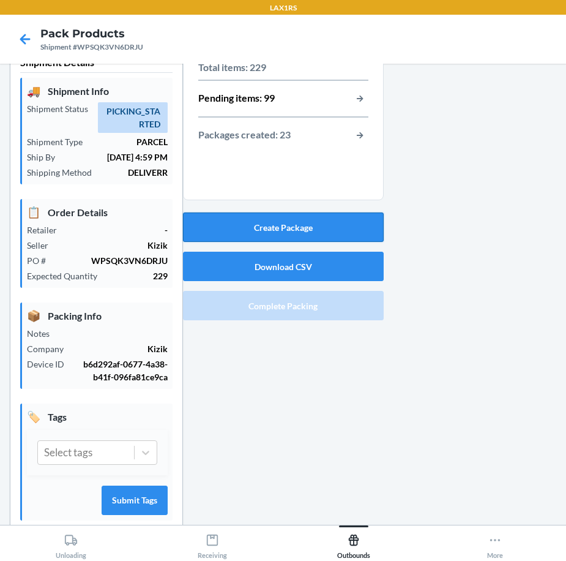
click at [308, 232] on button "Create Package" at bounding box center [283, 226] width 201 height 29
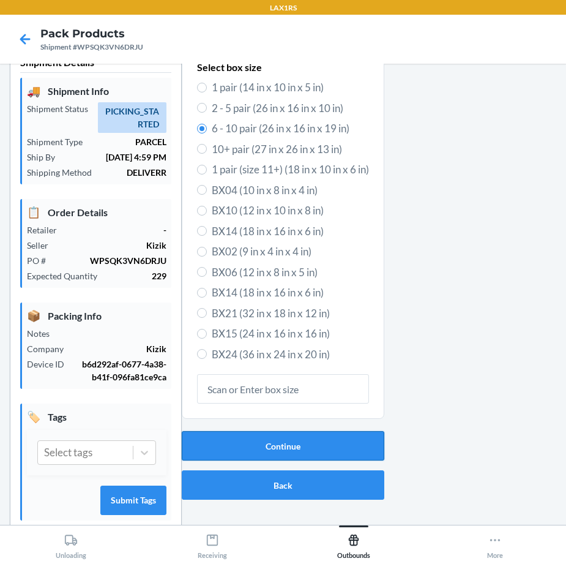
click at [298, 441] on button "Continue" at bounding box center [283, 445] width 203 height 29
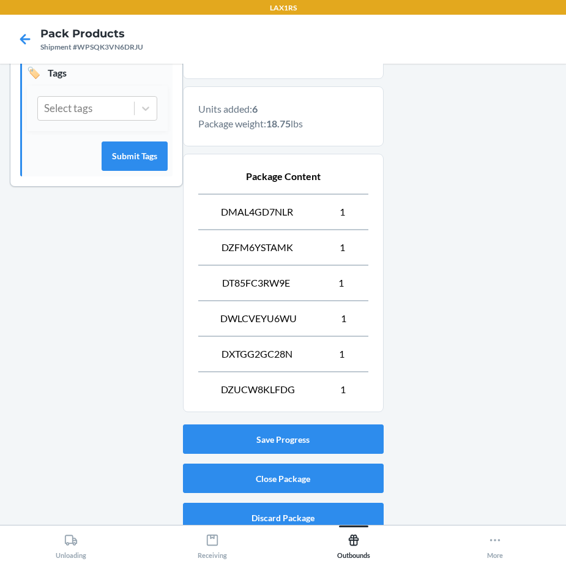
scroll to position [385, 0]
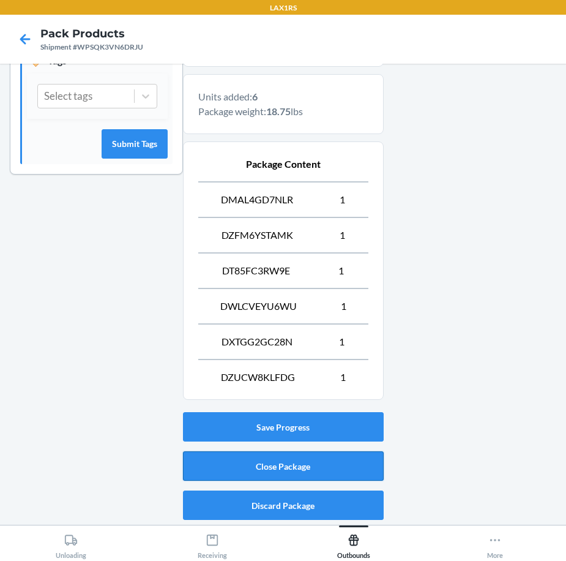
click at [279, 466] on button "Close Package" at bounding box center [283, 465] width 201 height 29
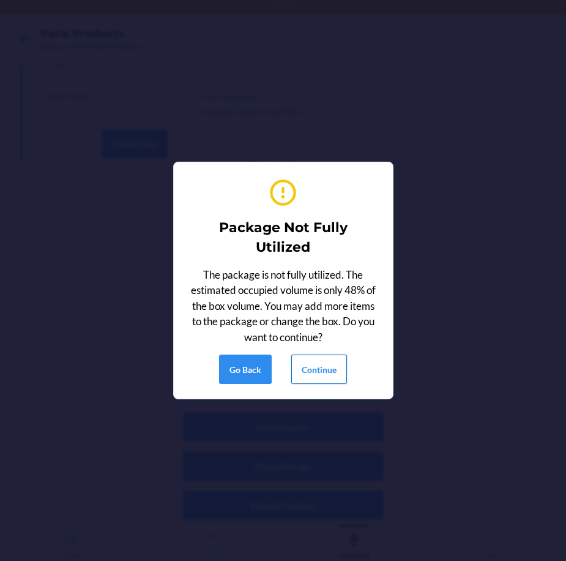
click at [331, 365] on button "Continue" at bounding box center [319, 368] width 56 height 29
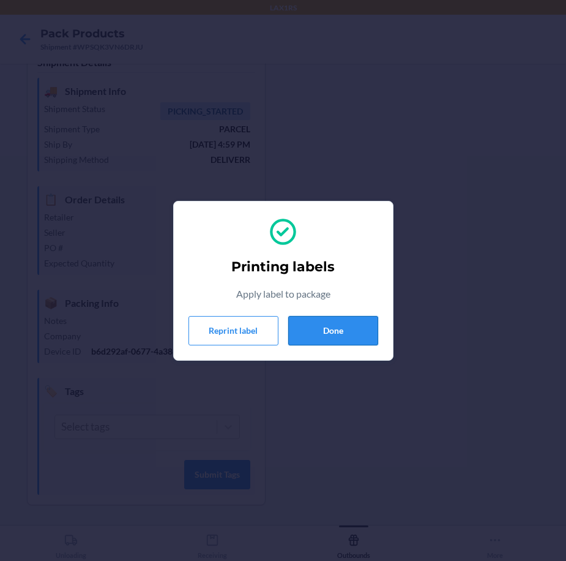
click at [315, 326] on button "Done" at bounding box center [333, 330] width 90 height 29
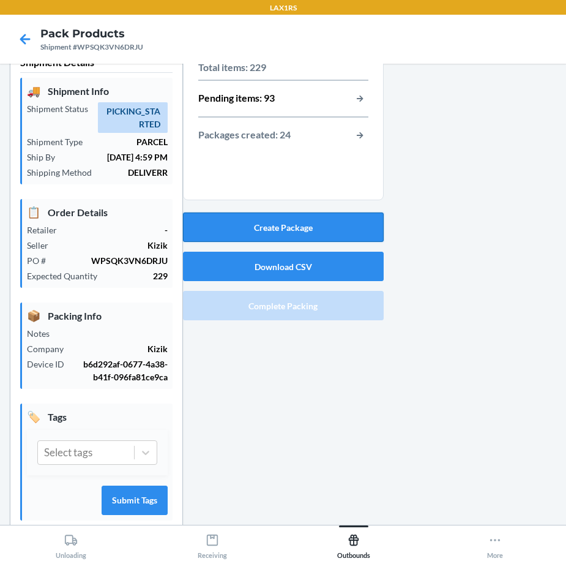
click at [276, 231] on button "Create Package" at bounding box center [283, 226] width 201 height 29
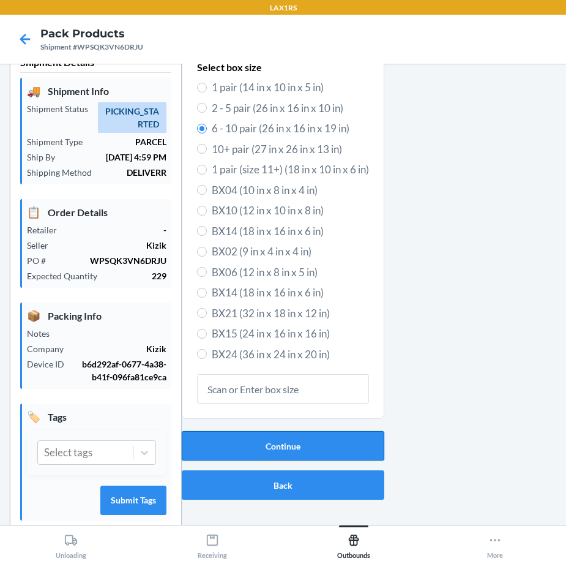
click at [299, 449] on button "Continue" at bounding box center [283, 445] width 203 height 29
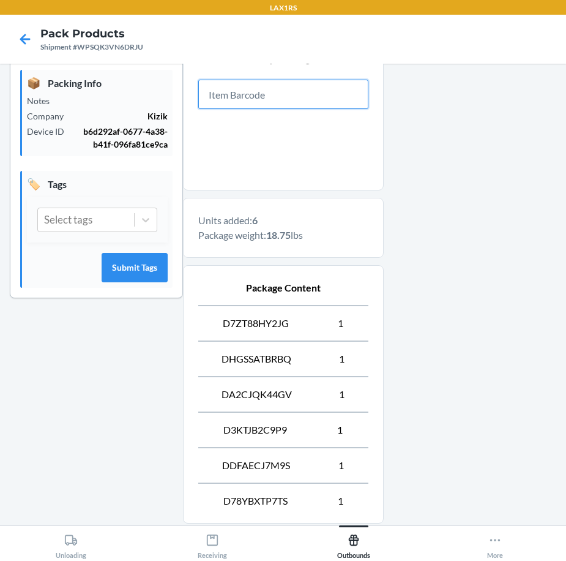
scroll to position [385, 0]
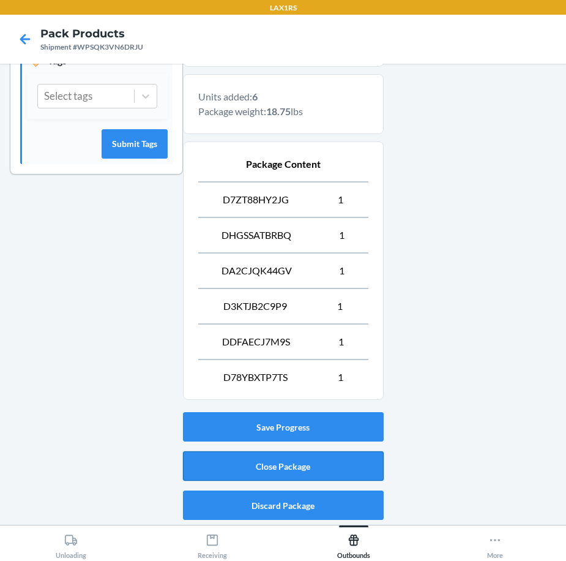
click at [346, 460] on button "Close Package" at bounding box center [283, 465] width 201 height 29
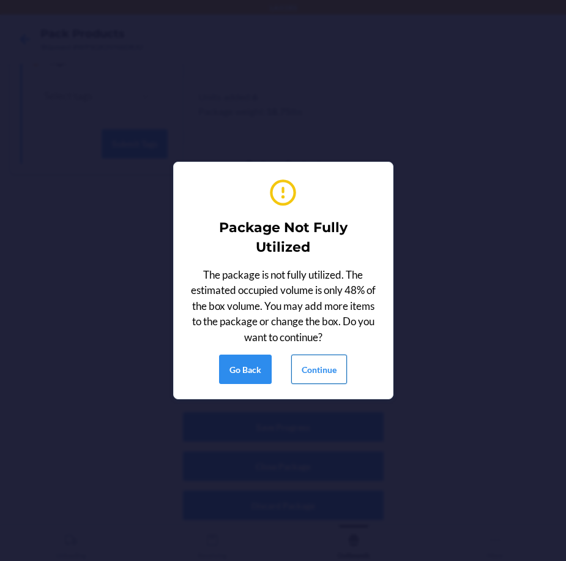
click at [323, 365] on button "Continue" at bounding box center [319, 368] width 56 height 29
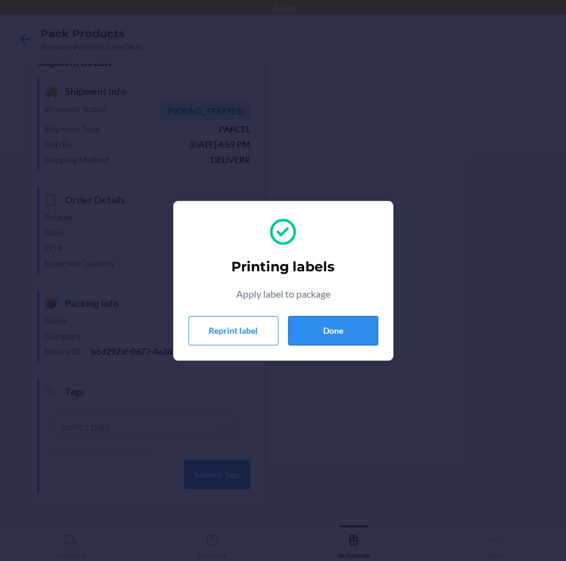
click at [330, 333] on button "Done" at bounding box center [333, 330] width 90 height 29
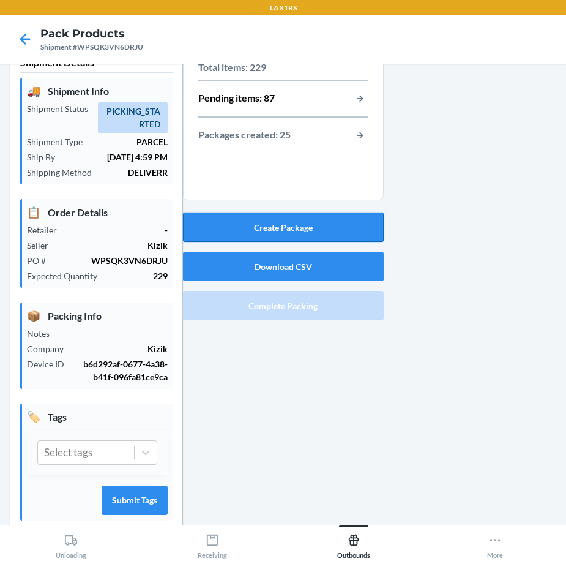
click at [294, 225] on button "Create Package" at bounding box center [283, 226] width 201 height 29
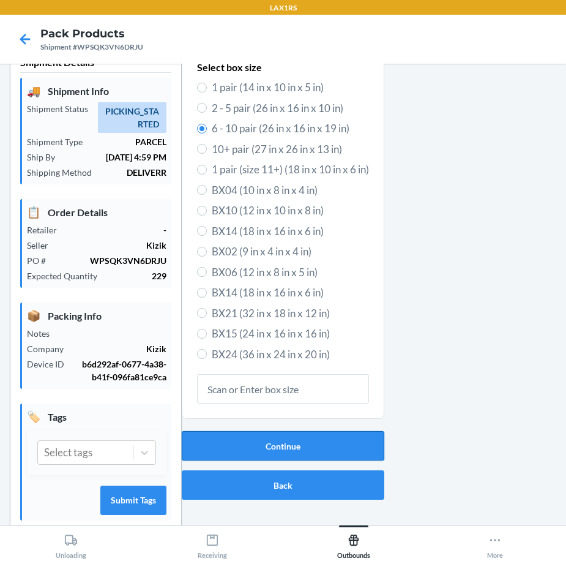
click at [296, 444] on button "Continue" at bounding box center [283, 445] width 203 height 29
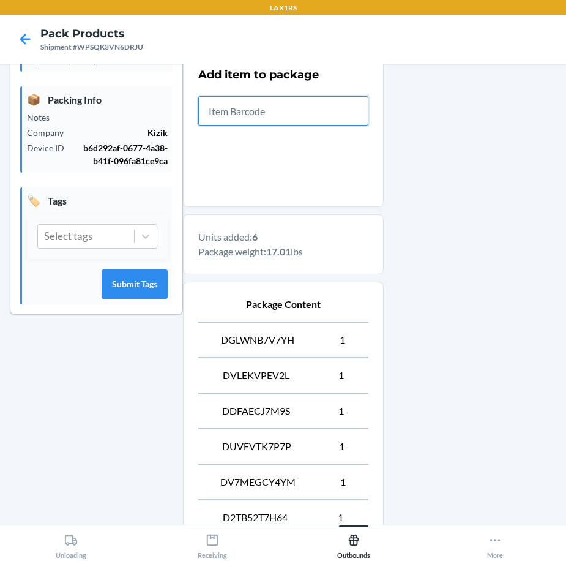
scroll to position [385, 0]
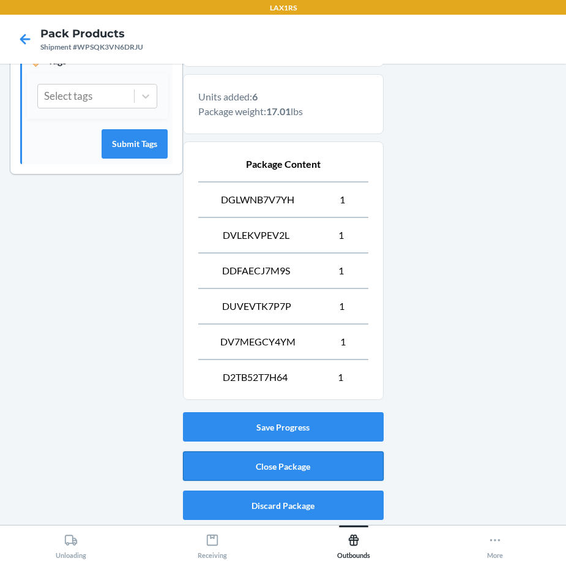
click at [347, 452] on button "Close Package" at bounding box center [283, 465] width 201 height 29
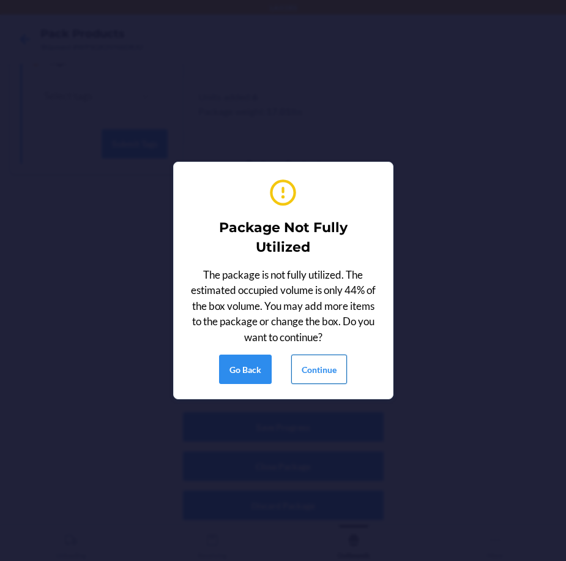
click at [326, 365] on button "Continue" at bounding box center [319, 368] width 56 height 29
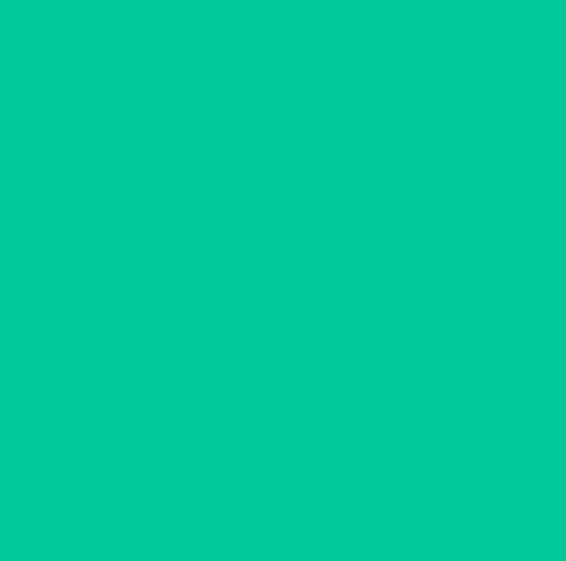
scroll to position [29, 0]
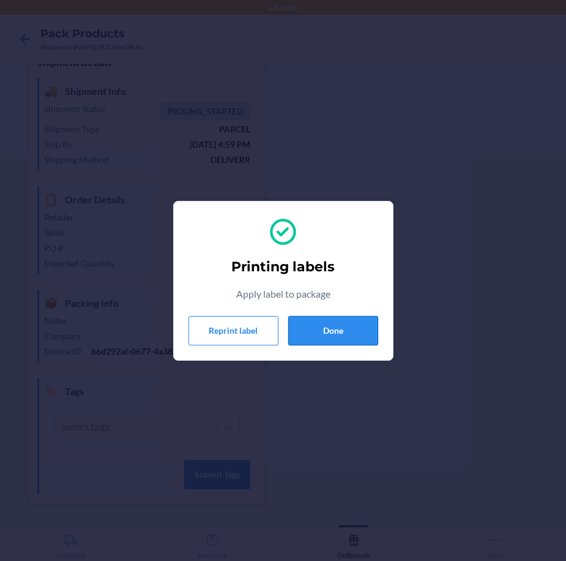
click at [347, 334] on button "Done" at bounding box center [333, 330] width 90 height 29
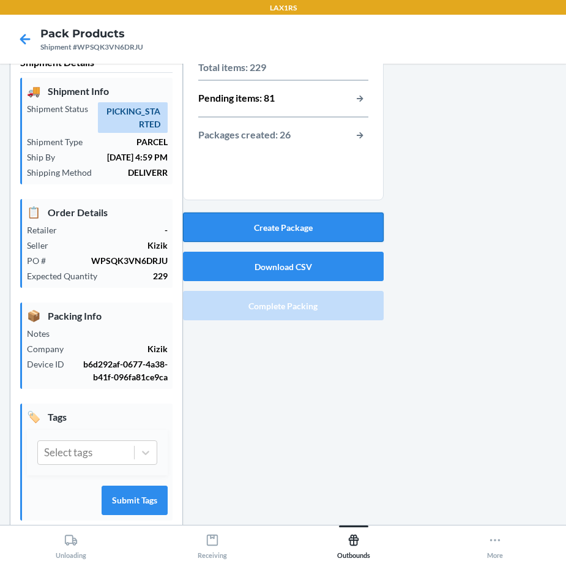
click at [354, 219] on button "Create Package" at bounding box center [283, 226] width 201 height 29
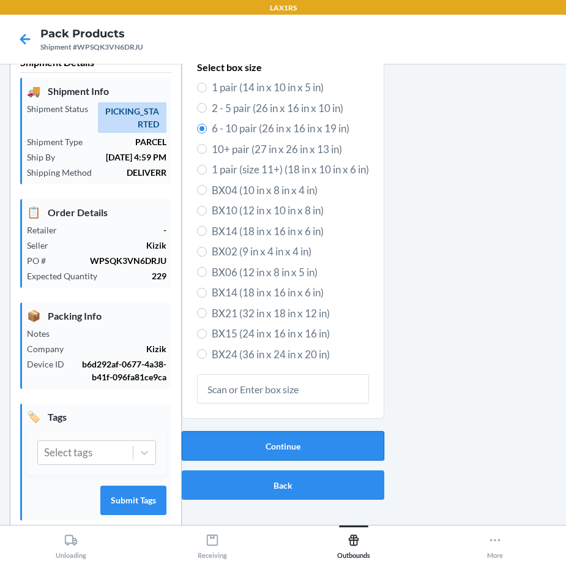
click at [313, 448] on button "Continue" at bounding box center [283, 445] width 203 height 29
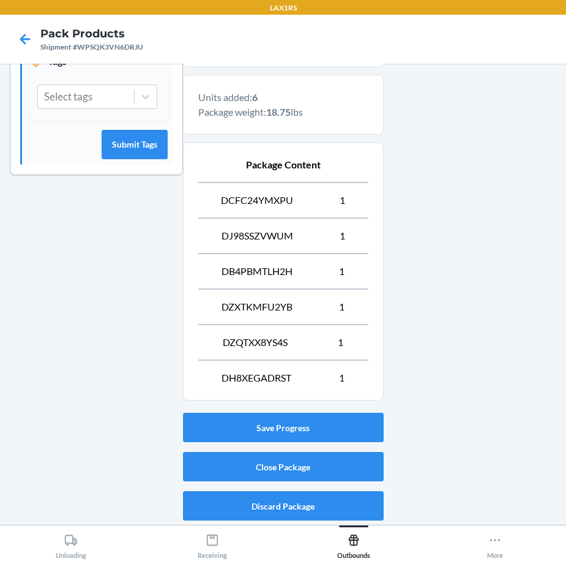
scroll to position [385, 0]
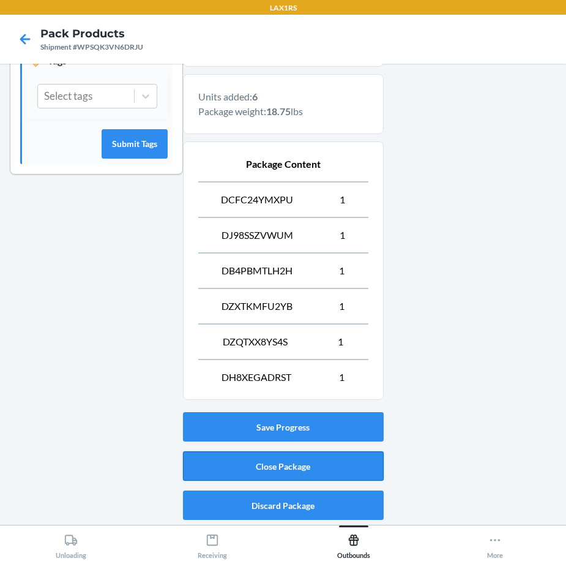
click at [303, 473] on button "Close Package" at bounding box center [283, 465] width 201 height 29
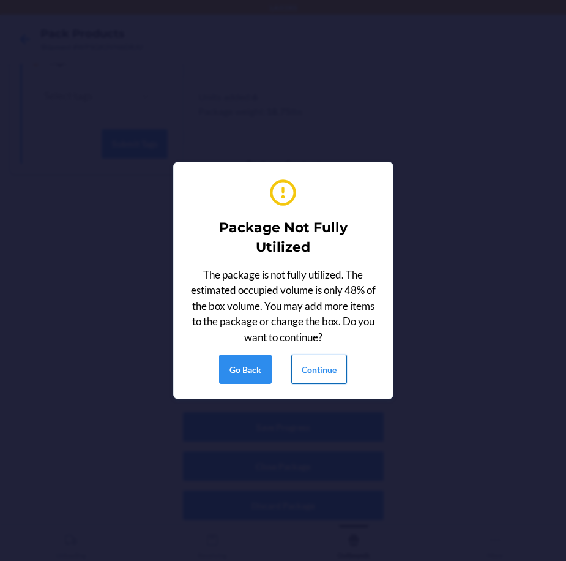
click at [331, 369] on button "Continue" at bounding box center [319, 368] width 56 height 29
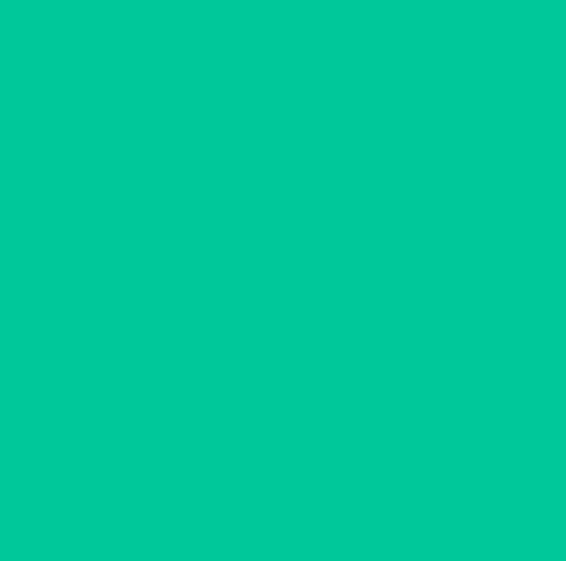
scroll to position [29, 0]
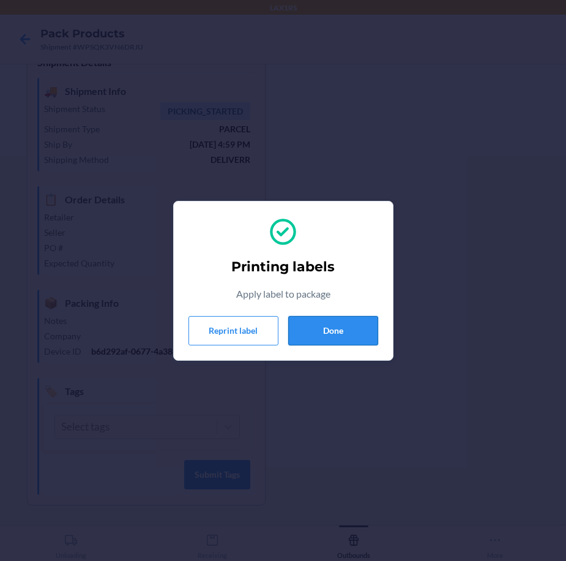
click at [356, 339] on button "Done" at bounding box center [333, 330] width 90 height 29
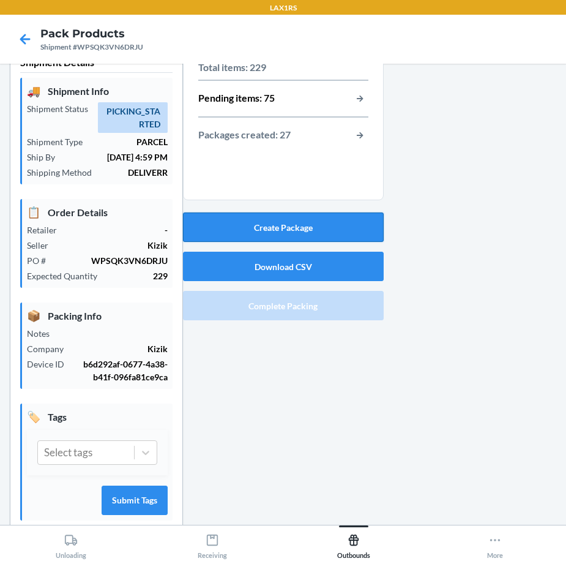
click at [240, 222] on button "Create Package" at bounding box center [283, 226] width 201 height 29
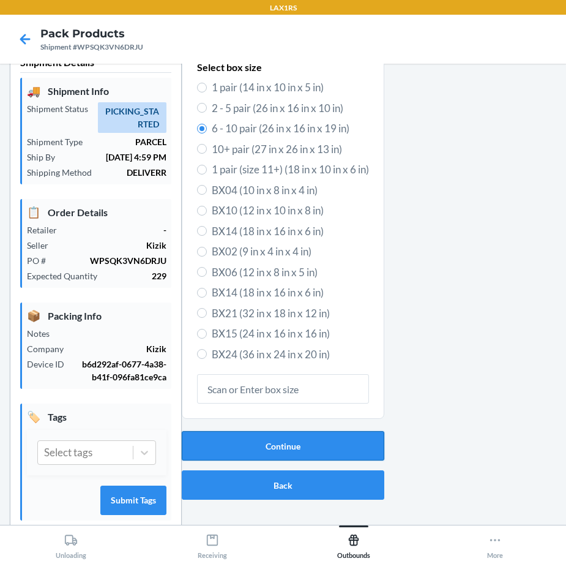
click at [285, 441] on button "Continue" at bounding box center [283, 445] width 203 height 29
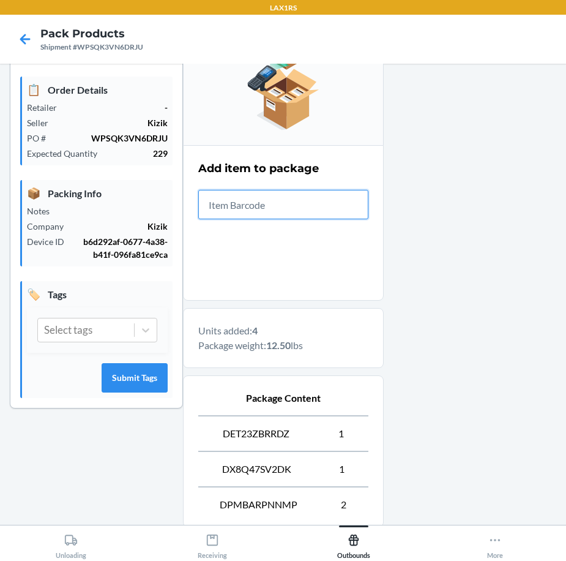
scroll to position [279, 0]
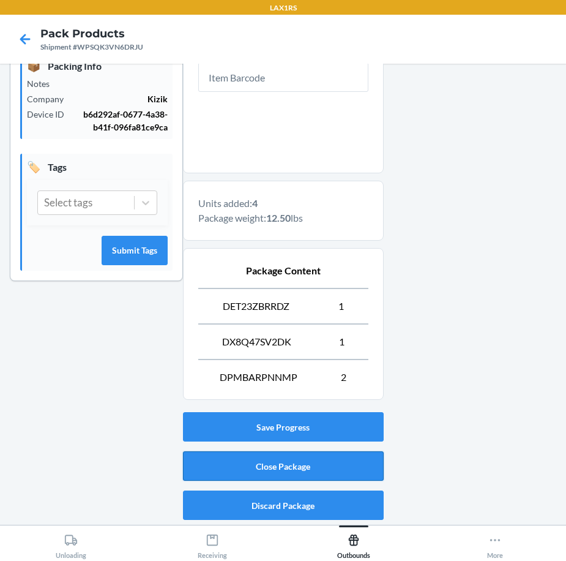
click at [307, 470] on button "Close Package" at bounding box center [283, 465] width 201 height 29
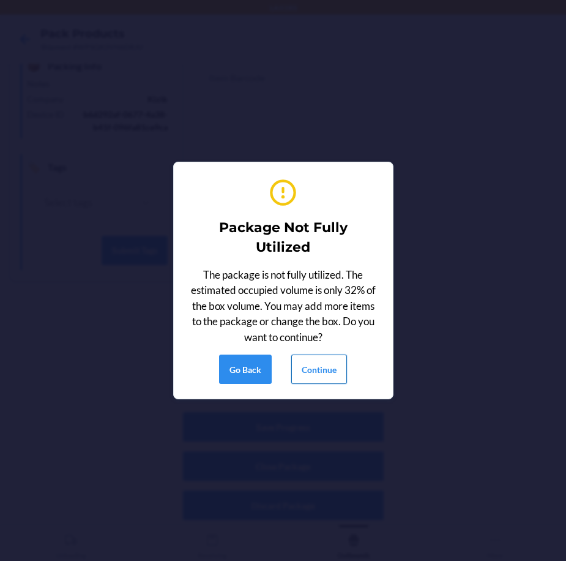
click at [343, 367] on button "Continue" at bounding box center [319, 368] width 56 height 29
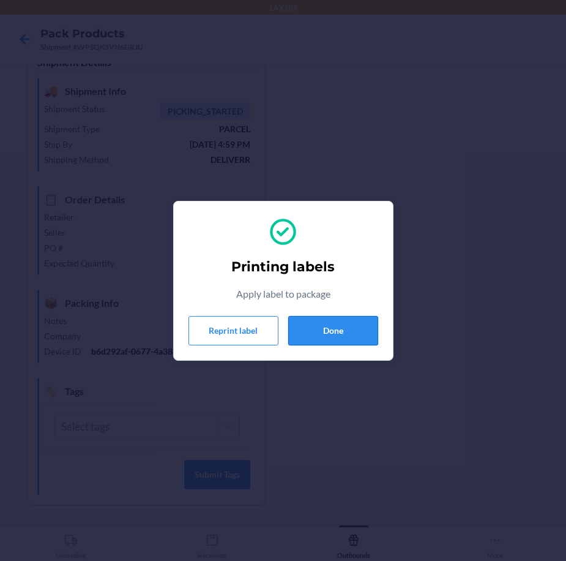
click at [316, 332] on button "Done" at bounding box center [333, 330] width 90 height 29
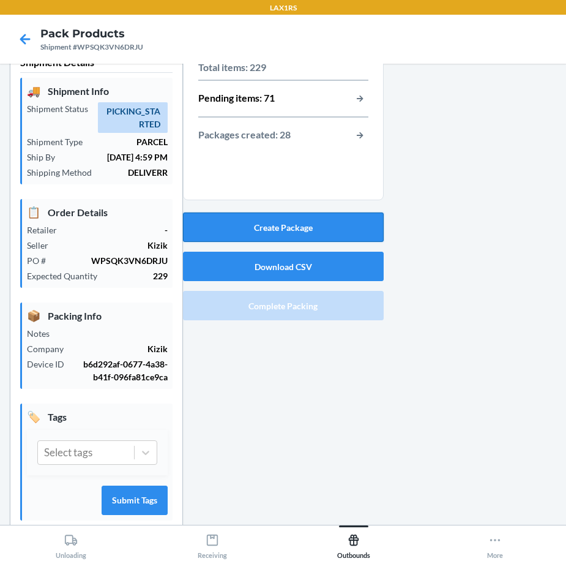
click at [298, 223] on button "Create Package" at bounding box center [283, 226] width 201 height 29
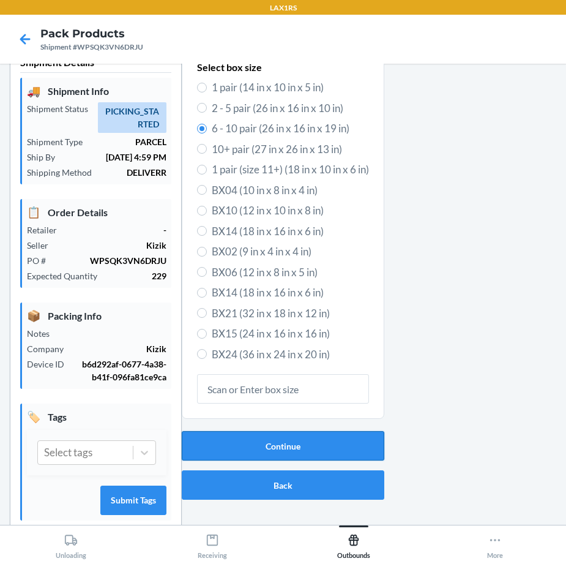
click at [344, 448] on button "Continue" at bounding box center [283, 445] width 203 height 29
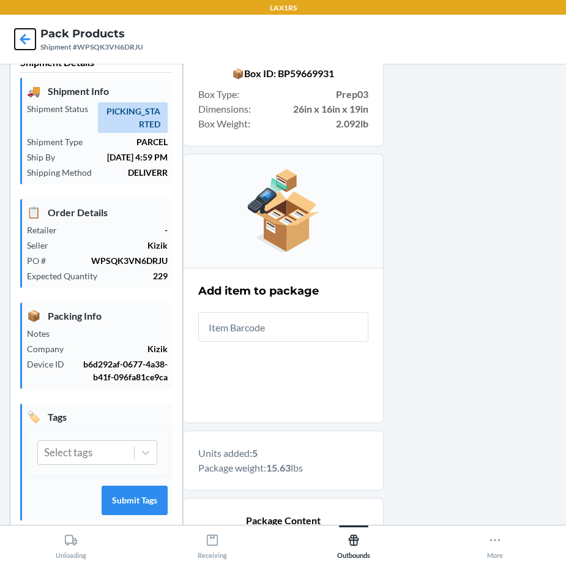
click at [24, 40] on icon at bounding box center [25, 39] width 10 height 10
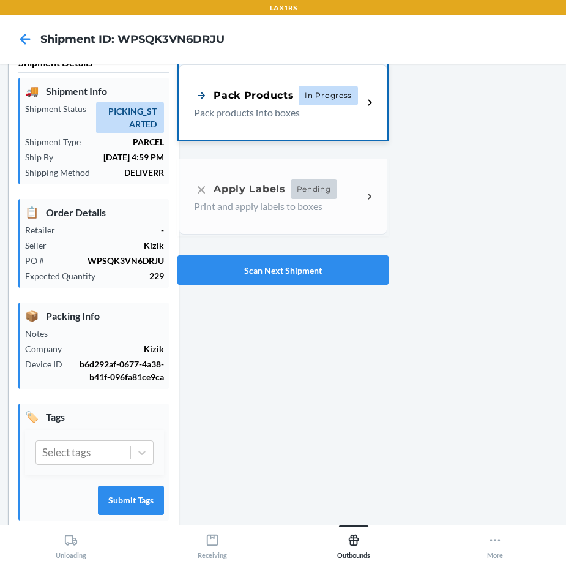
click at [337, 119] on p "Pack products into boxes" at bounding box center [273, 112] width 159 height 15
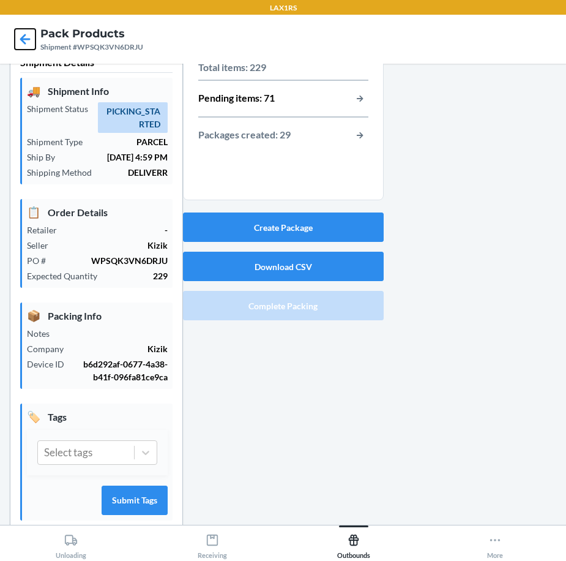
click at [27, 40] on icon at bounding box center [25, 39] width 10 height 10
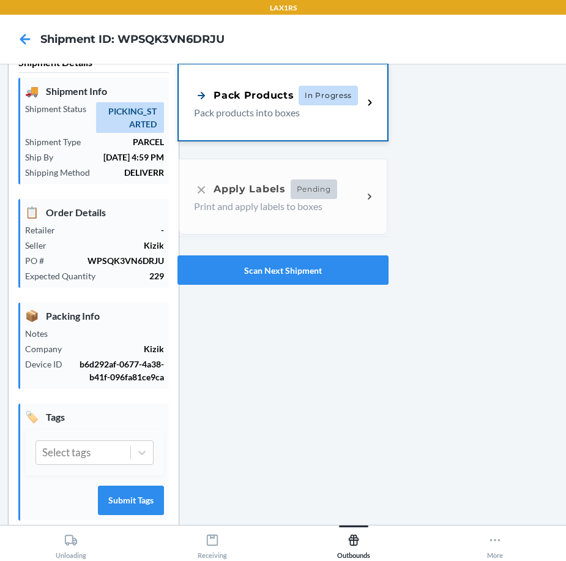
click at [334, 96] on span "In Progress" at bounding box center [328, 96] width 59 height 20
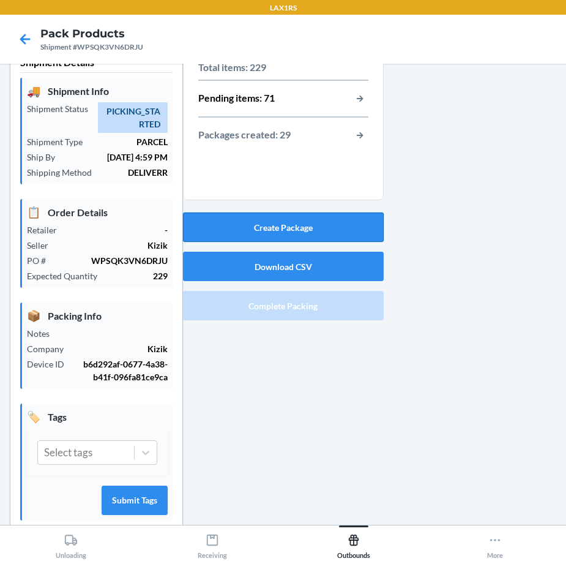
click at [359, 228] on button "Create Package" at bounding box center [283, 226] width 201 height 29
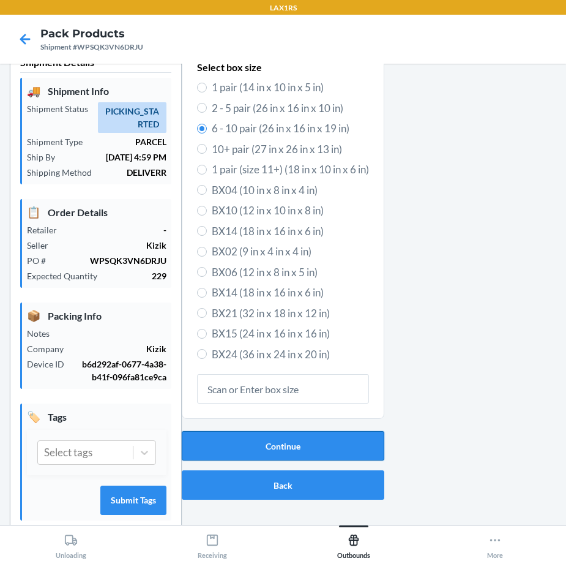
click at [327, 450] on button "Continue" at bounding box center [283, 445] width 203 height 29
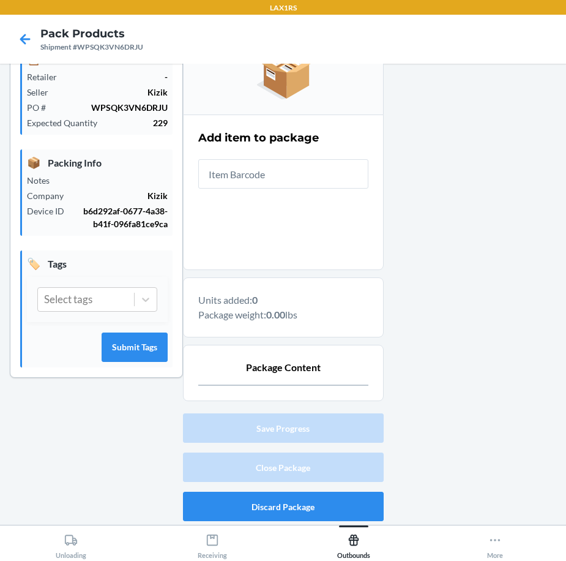
scroll to position [183, 0]
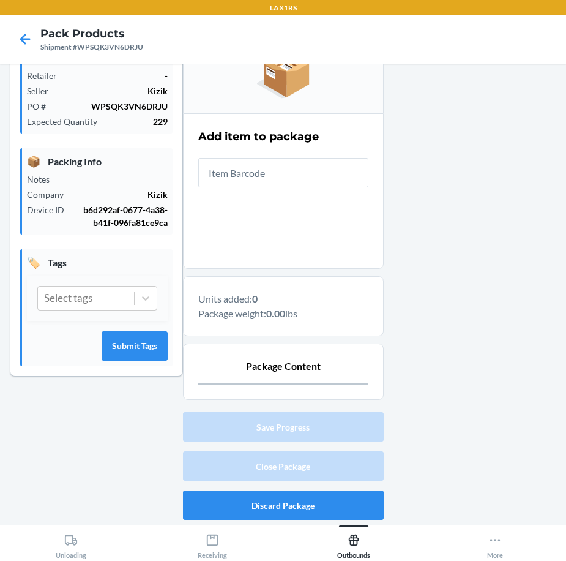
click at [387, 342] on div at bounding box center [470, 207] width 173 height 634
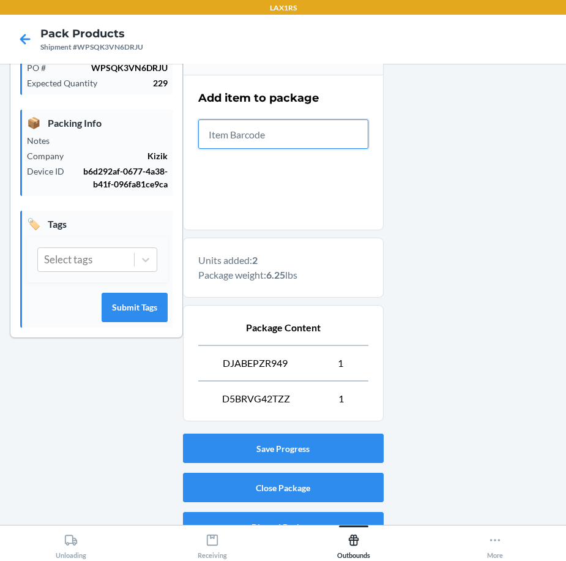
scroll to position [243, 0]
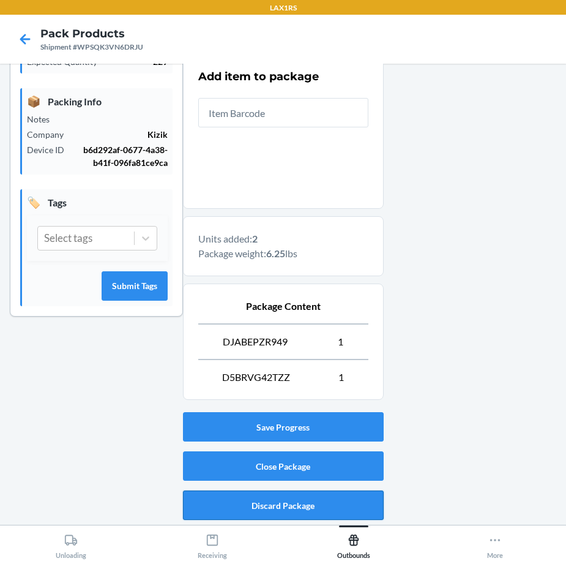
click at [339, 495] on button "Discard Package" at bounding box center [283, 504] width 201 height 29
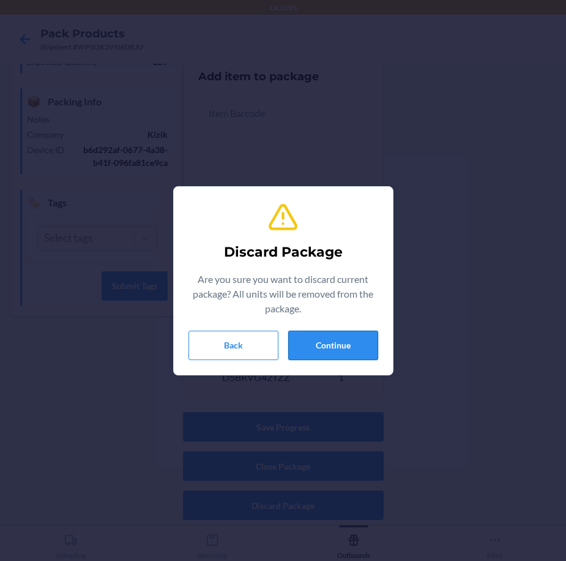
click at [337, 340] on button "Continue" at bounding box center [333, 345] width 90 height 29
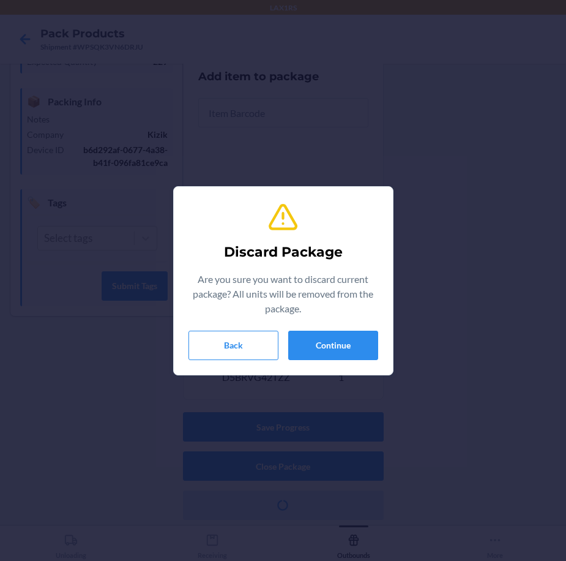
scroll to position [54, 0]
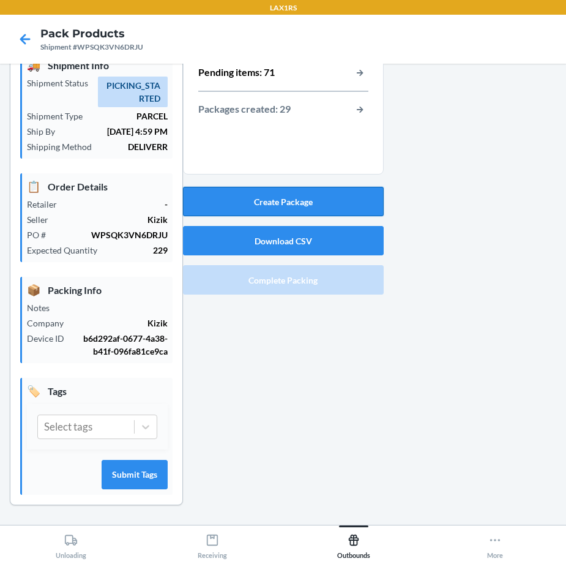
click at [335, 189] on button "Create Package" at bounding box center [283, 201] width 201 height 29
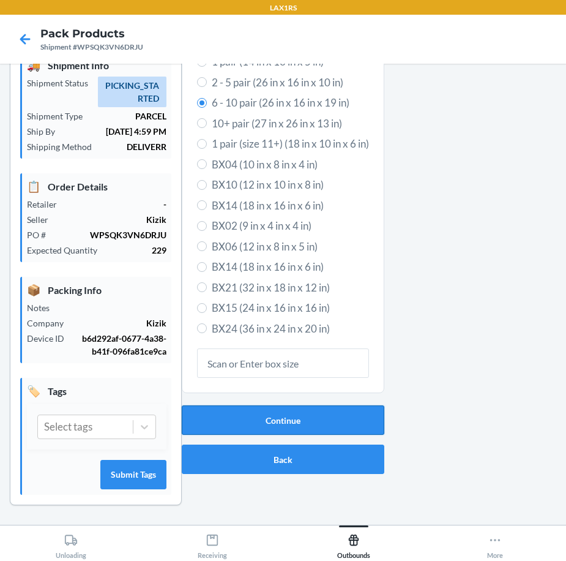
click at [301, 424] on button "Continue" at bounding box center [283, 419] width 203 height 29
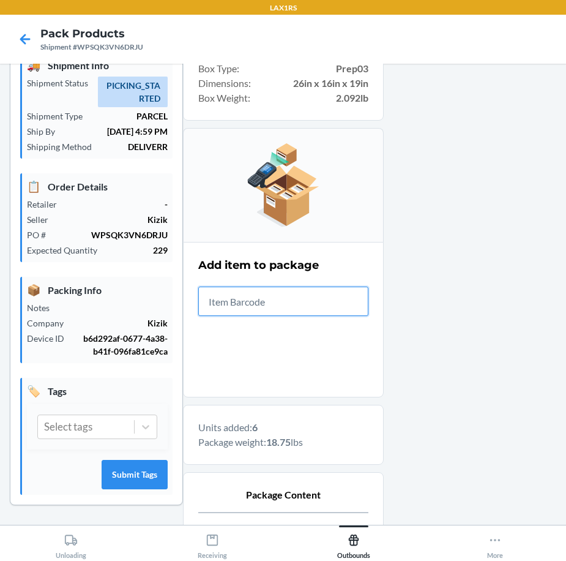
scroll to position [350, 0]
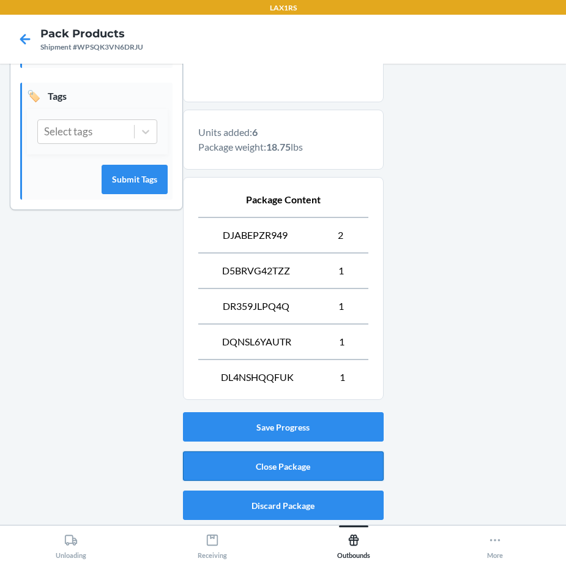
click at [320, 460] on button "Close Package" at bounding box center [283, 465] width 201 height 29
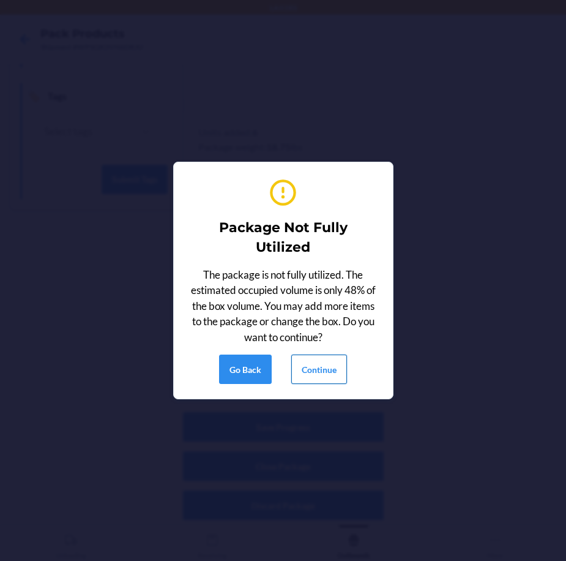
click at [327, 376] on button "Continue" at bounding box center [319, 368] width 56 height 29
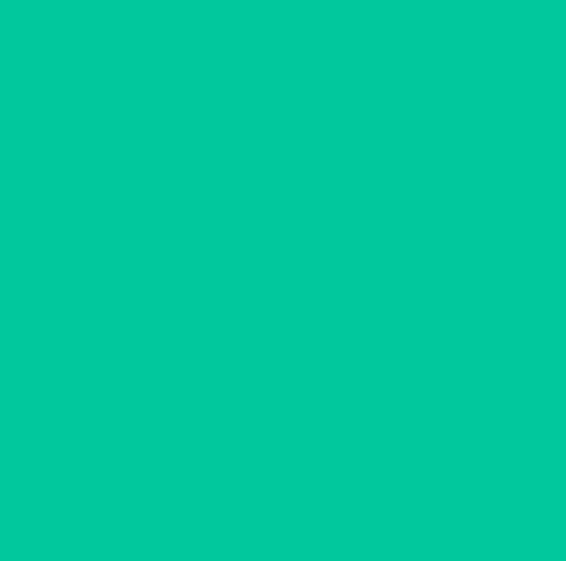
scroll to position [29, 0]
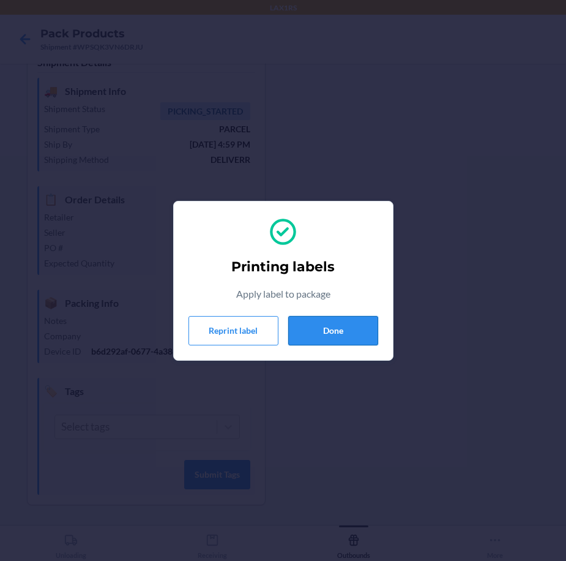
click at [328, 334] on button "Done" at bounding box center [333, 330] width 90 height 29
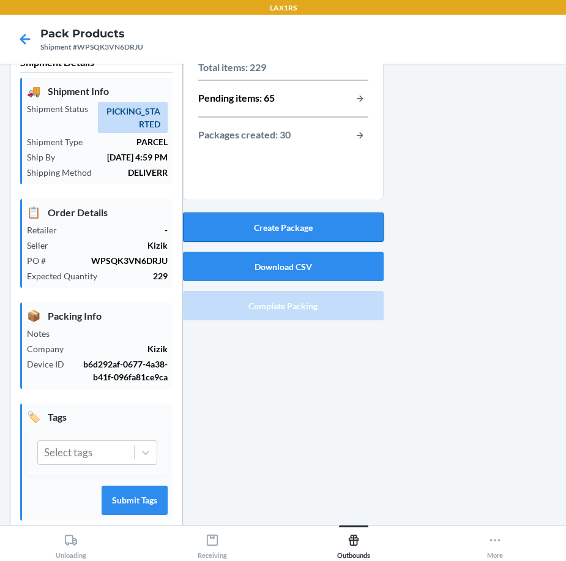
click at [364, 225] on button "Create Package" at bounding box center [283, 226] width 201 height 29
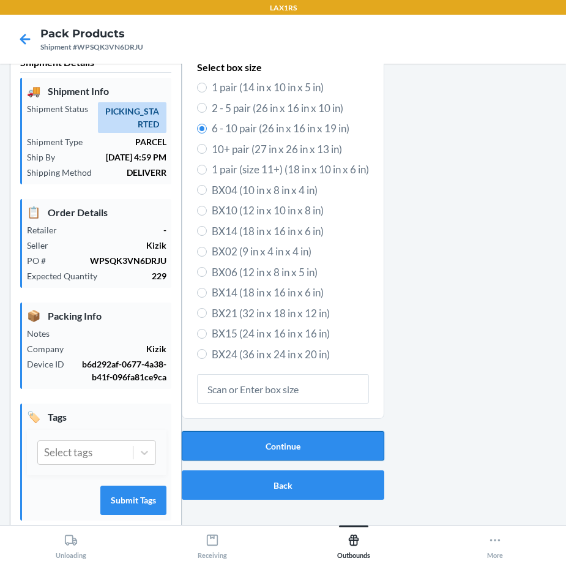
click at [291, 453] on button "Continue" at bounding box center [283, 445] width 203 height 29
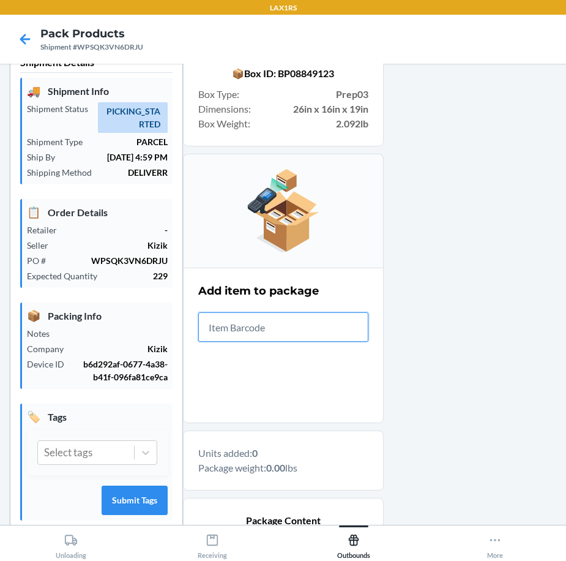
click at [285, 332] on input "text" at bounding box center [283, 326] width 170 height 29
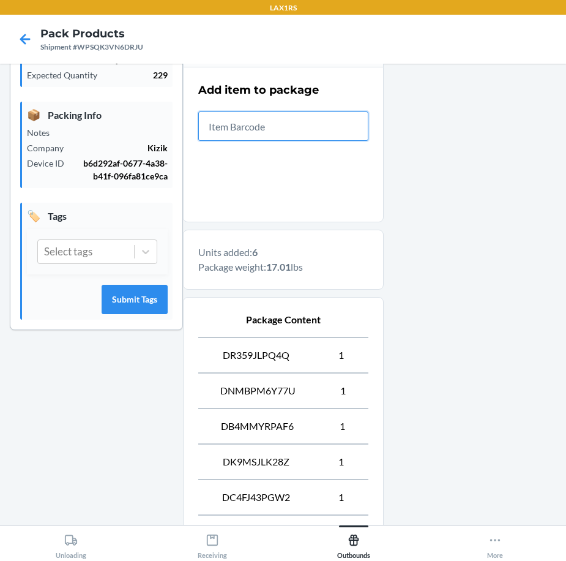
scroll to position [385, 0]
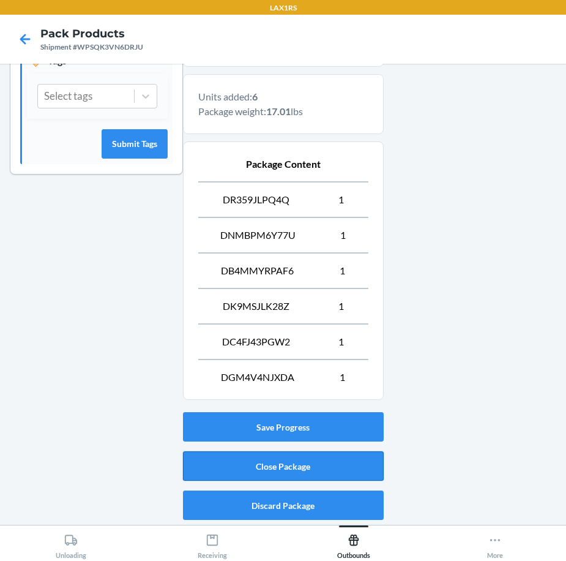
click at [335, 474] on button "Close Package" at bounding box center [283, 465] width 201 height 29
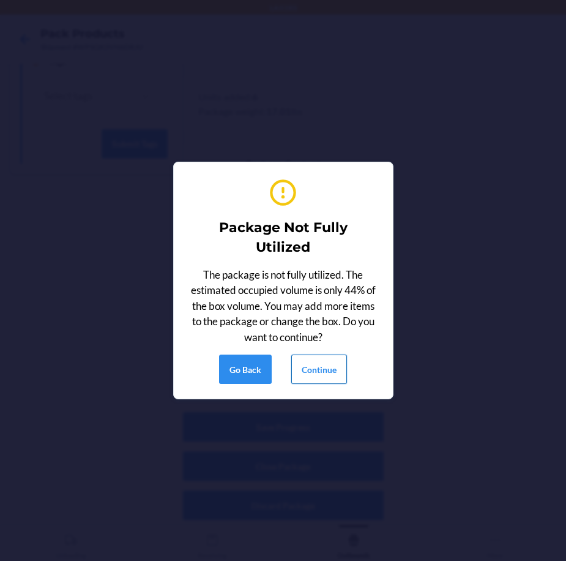
click at [303, 369] on button "Continue" at bounding box center [319, 368] width 56 height 29
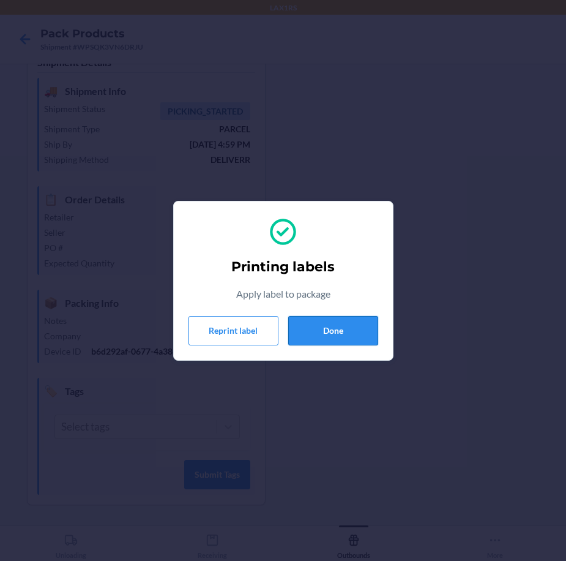
click at [321, 323] on button "Done" at bounding box center [333, 330] width 90 height 29
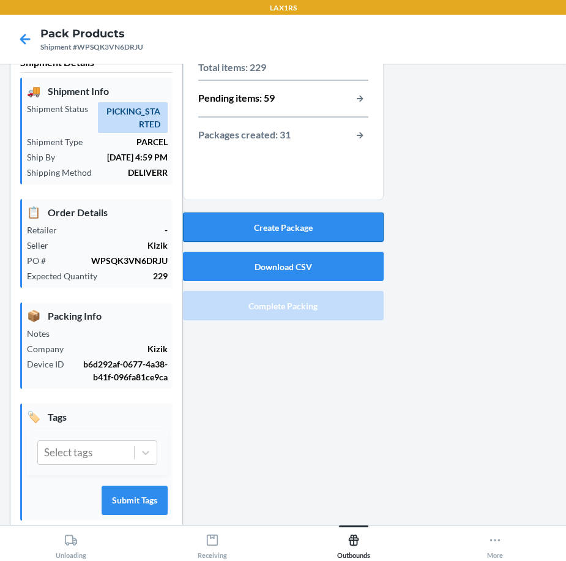
click at [326, 231] on button "Create Package" at bounding box center [283, 226] width 201 height 29
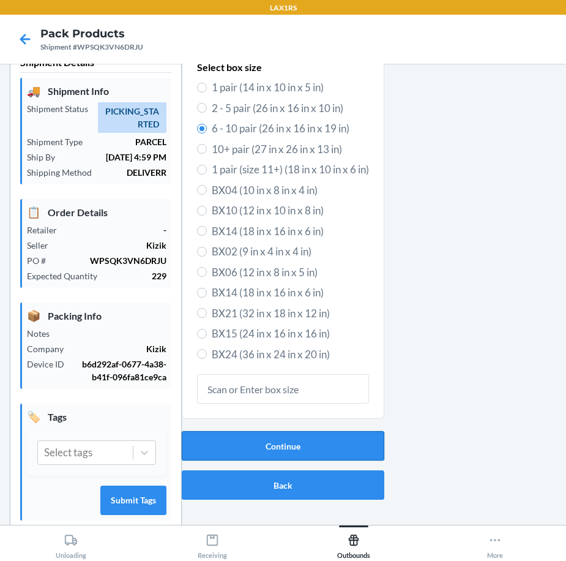
click at [298, 445] on button "Continue" at bounding box center [283, 445] width 203 height 29
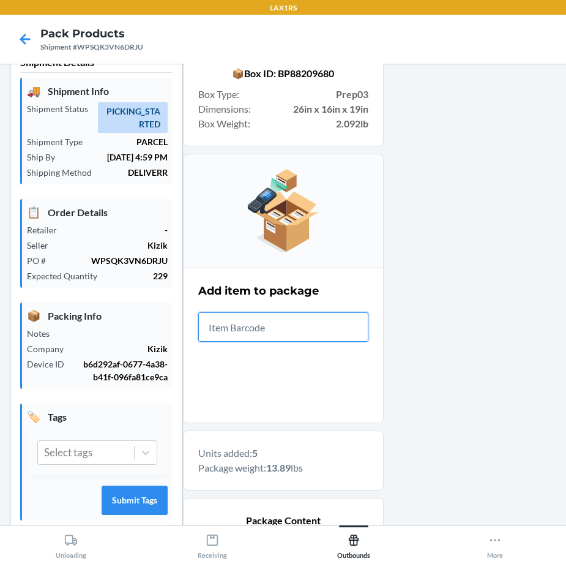
scroll to position [350, 0]
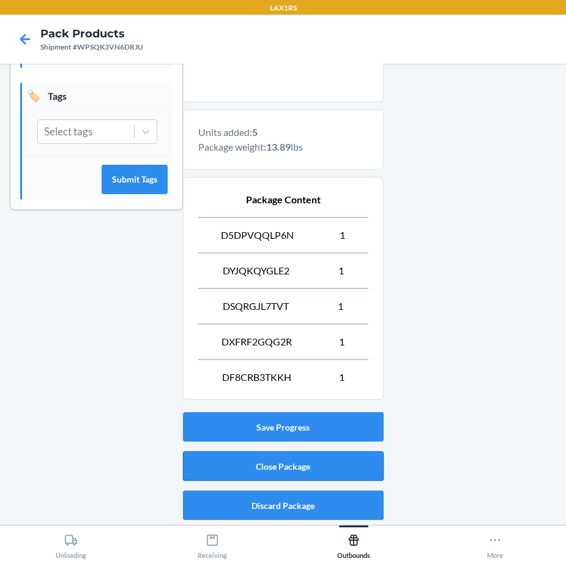
click at [361, 459] on button "Close Package" at bounding box center [283, 465] width 201 height 29
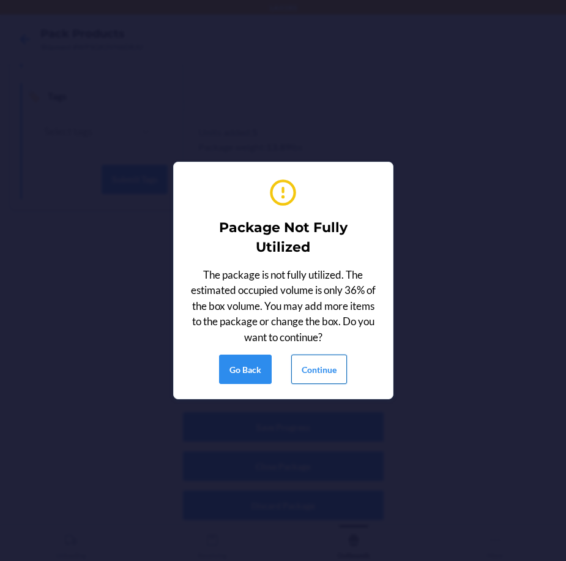
click at [313, 365] on button "Continue" at bounding box center [319, 368] width 56 height 29
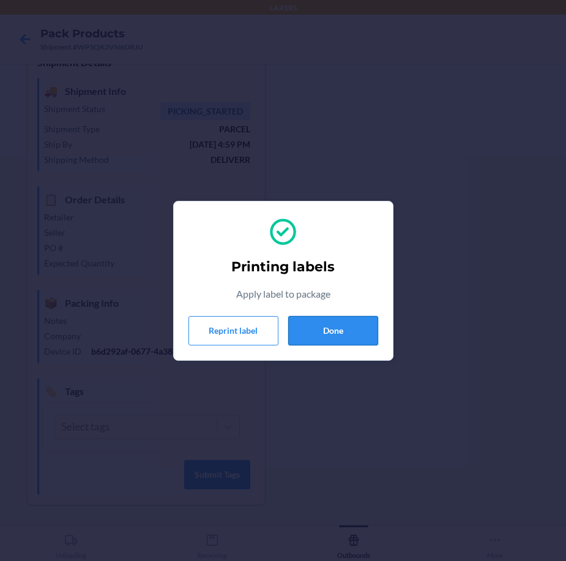
click at [340, 328] on button "Done" at bounding box center [333, 330] width 90 height 29
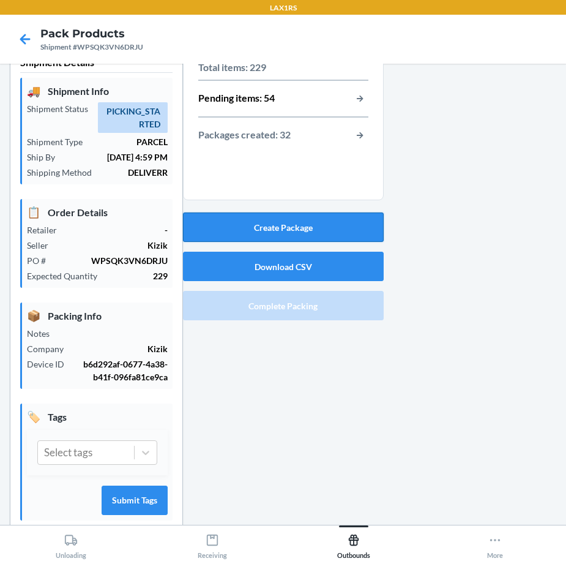
click at [323, 234] on button "Create Package" at bounding box center [283, 226] width 201 height 29
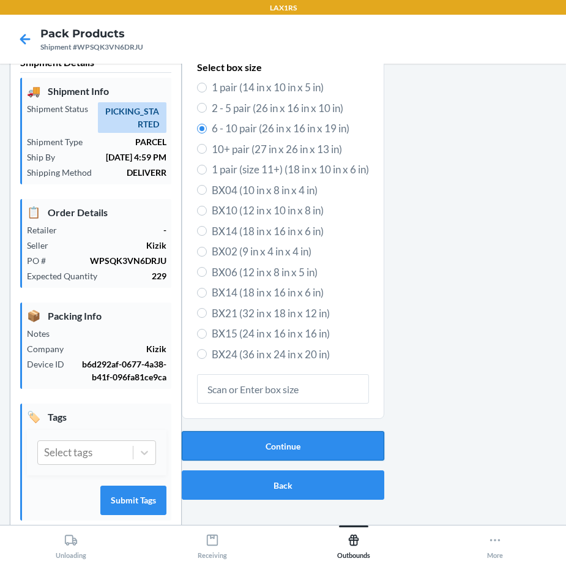
click at [301, 446] on button "Continue" at bounding box center [283, 445] width 203 height 29
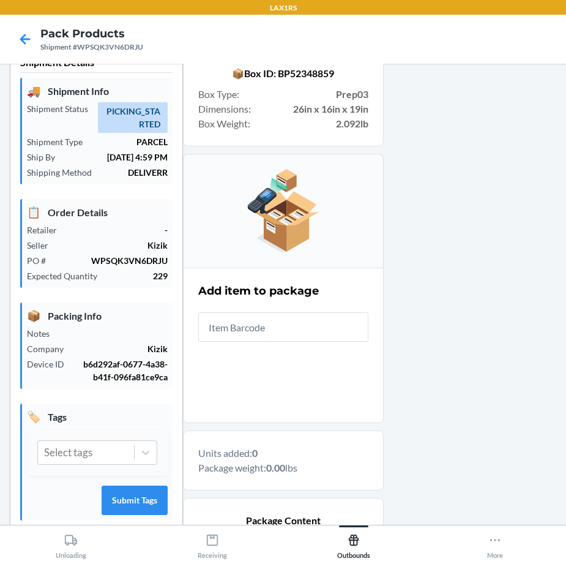
click at [310, 334] on input "text" at bounding box center [283, 326] width 170 height 29
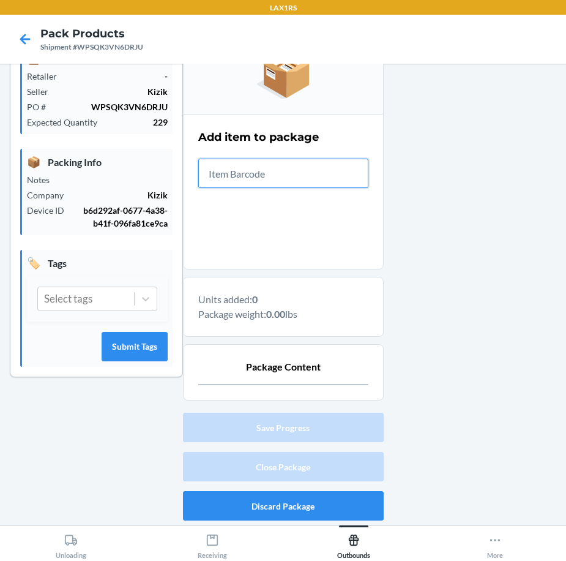
scroll to position [183, 0]
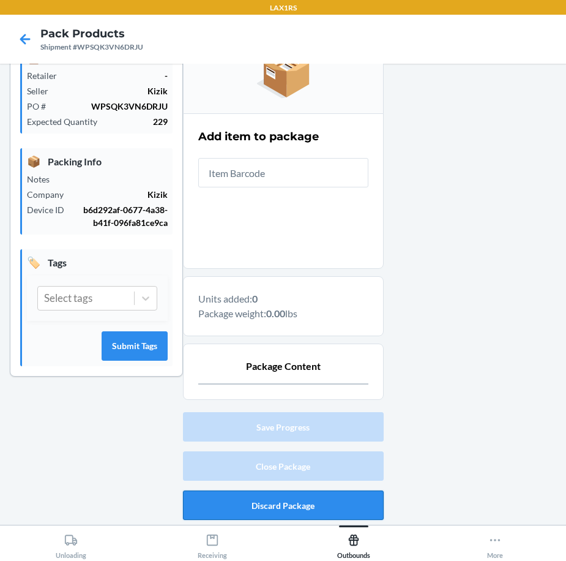
click at [278, 508] on button "Discard Package" at bounding box center [283, 504] width 201 height 29
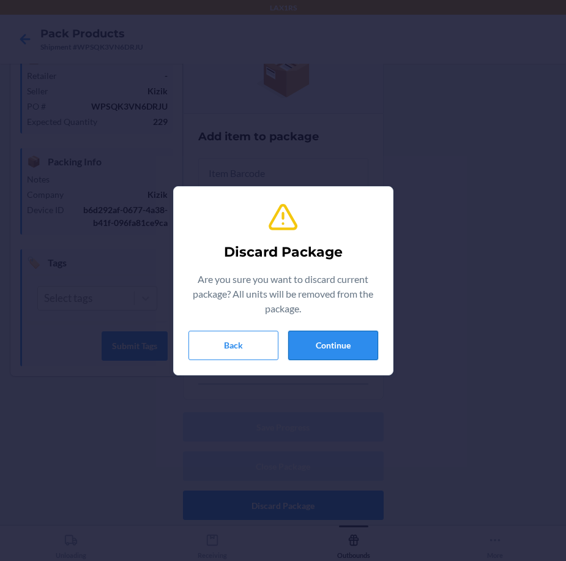
click at [347, 347] on button "Continue" at bounding box center [333, 345] width 90 height 29
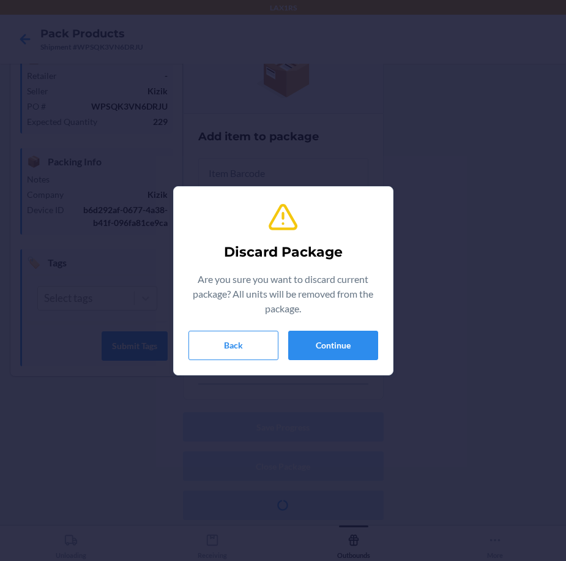
scroll to position [54, 0]
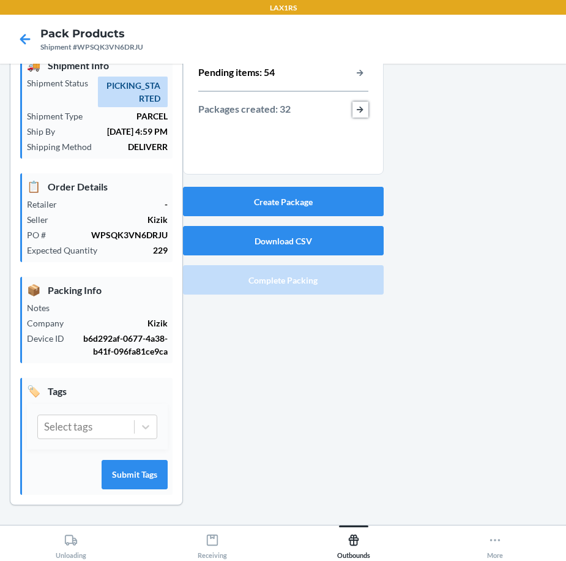
click at [357, 111] on button "button-view-packages-created" at bounding box center [361, 110] width 16 height 16
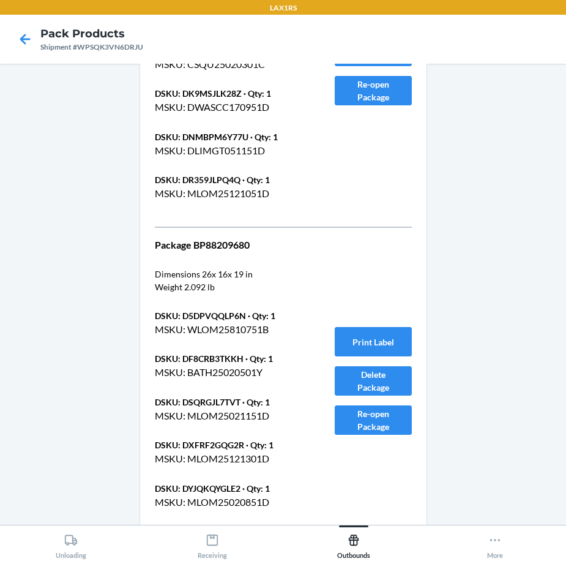
scroll to position [9850, 0]
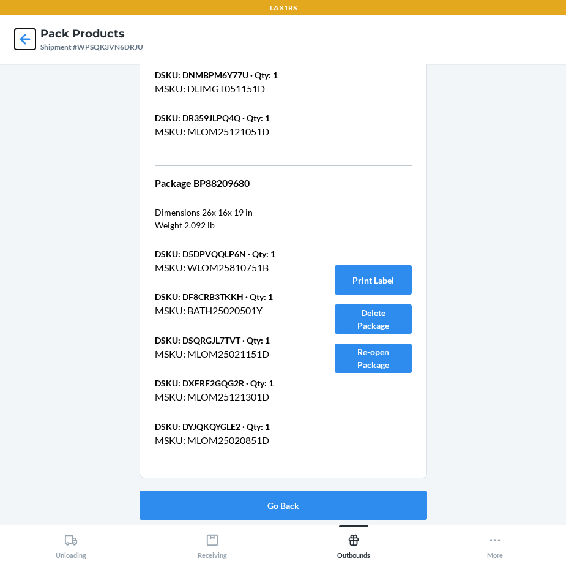
click at [19, 41] on icon at bounding box center [25, 39] width 21 height 21
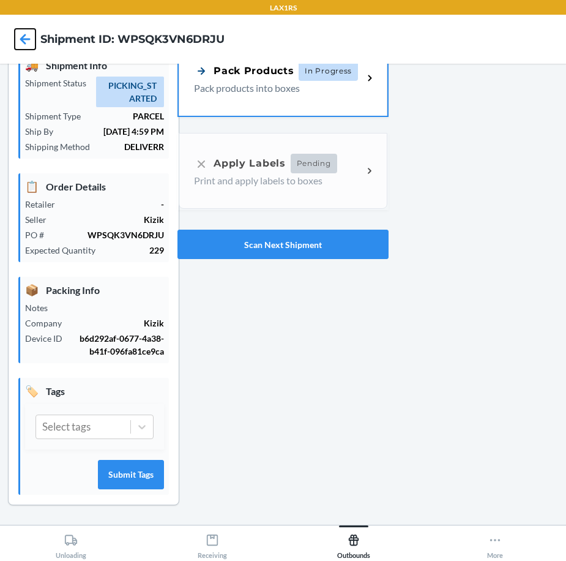
scroll to position [54, 0]
click at [517, 548] on button "More" at bounding box center [495, 542] width 141 height 34
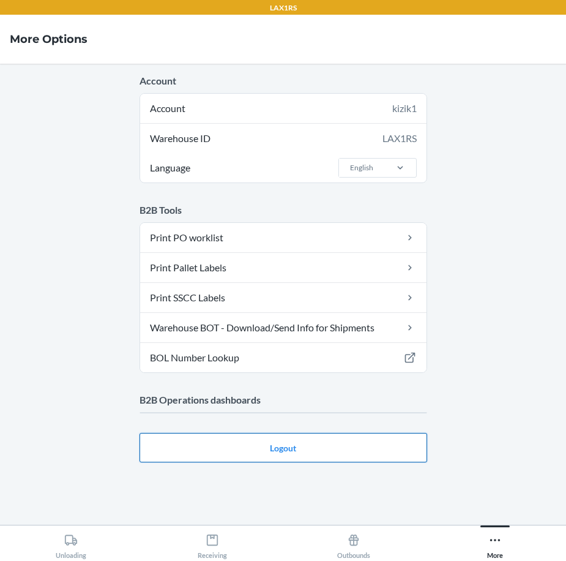
click at [377, 444] on main "Account Account kizik1 Warehouse ID LAX1RS Language English B2B Tools Print PO …" at bounding box center [283, 294] width 566 height 461
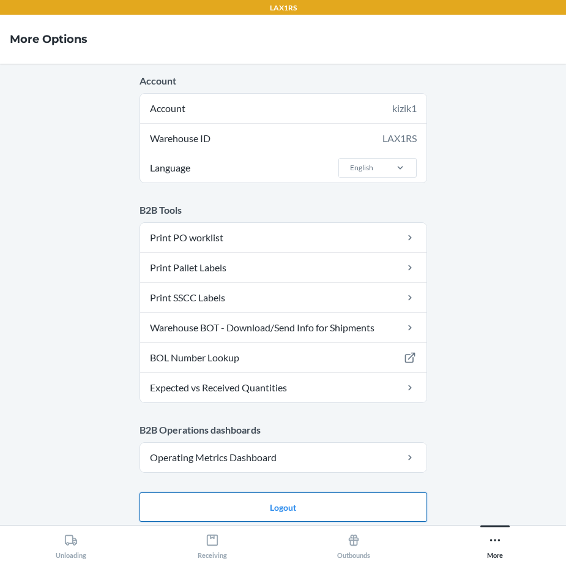
click at [375, 496] on button "Logout" at bounding box center [284, 506] width 288 height 29
